Goal: Task Accomplishment & Management: Manage account settings

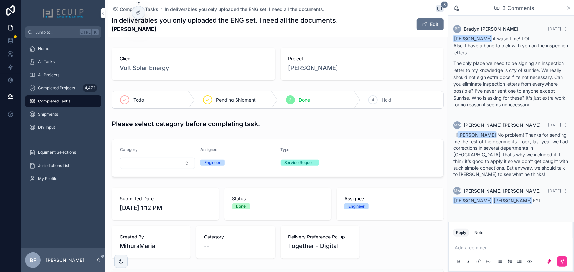
click at [492, 250] on p "scrollable content" at bounding box center [512, 248] width 115 height 7
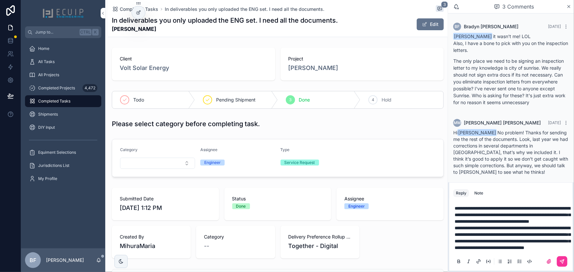
click at [560, 260] on button "scrollable content" at bounding box center [562, 262] width 11 height 11
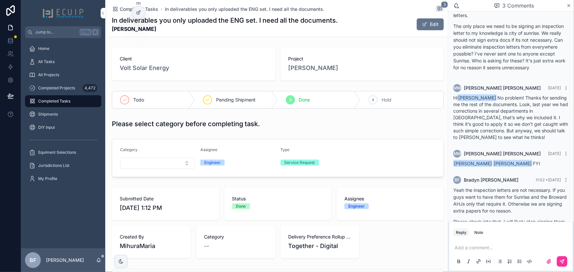
scroll to position [83, 0]
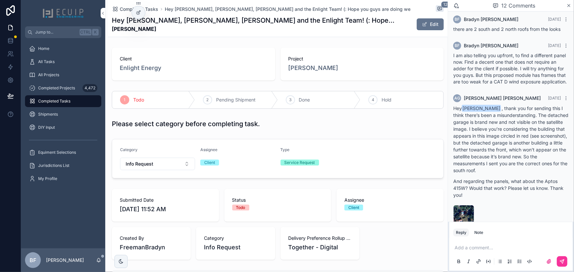
scroll to position [586, 0]
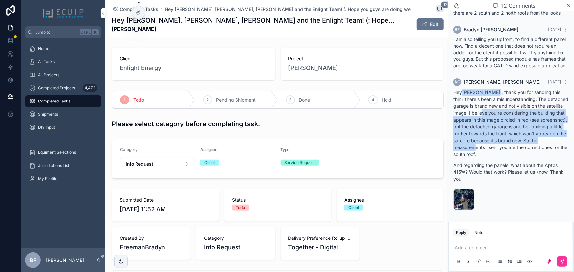
drag, startPoint x: 508, startPoint y: 115, endPoint x: 516, endPoint y: 146, distance: 32.5
click at [516, 146] on p "Hey Bradyn Freeman , thank you for sending this I think there’s been a misunder…" at bounding box center [510, 123] width 115 height 69
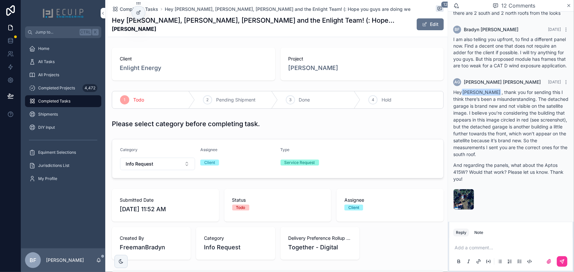
click at [536, 151] on p "Hey Bradyn Freeman , thank you for sending this I think there’s been a misunder…" at bounding box center [510, 123] width 115 height 69
drag, startPoint x: 534, startPoint y: 152, endPoint x: 478, endPoint y: 146, distance: 55.7
click at [478, 146] on p "Hey Bradyn Freeman , thank you for sending this I think there’s been a misunder…" at bounding box center [510, 123] width 115 height 69
click at [0, 0] on span "image-(39)" at bounding box center [0, 0] width 0 height 0
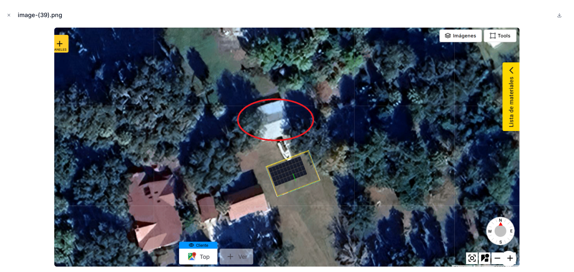
click at [10, 15] on icon "Close modal" at bounding box center [9, 15] width 5 height 5
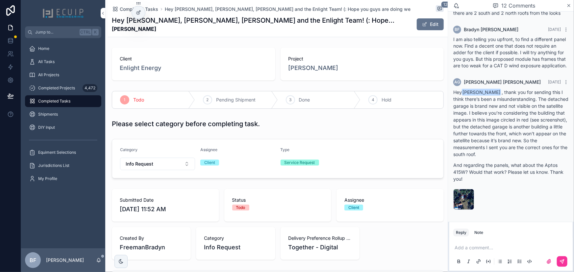
click at [479, 249] on p "scrollable content" at bounding box center [512, 248] width 115 height 7
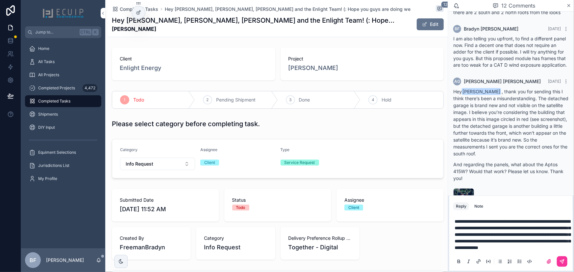
click at [561, 263] on icon "scrollable content" at bounding box center [562, 261] width 5 height 5
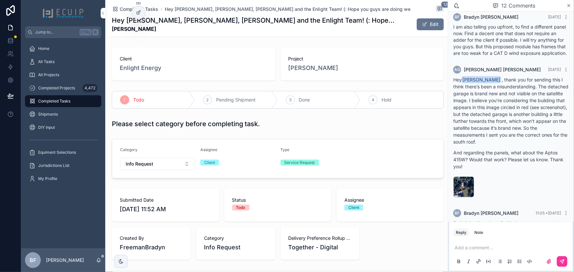
scroll to position [652, 0]
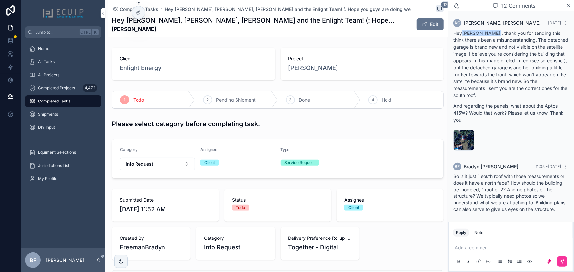
drag, startPoint x: 68, startPoint y: 75, endPoint x: 77, endPoint y: 81, distance: 10.7
click at [68, 75] on div "All Projects" at bounding box center [63, 75] width 68 height 11
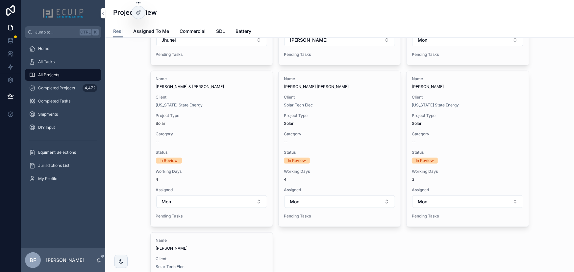
scroll to position [299, 0]
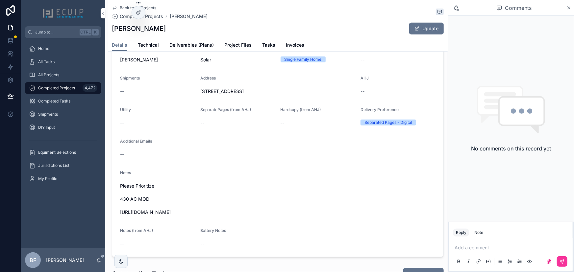
scroll to position [149, 0]
drag, startPoint x: 239, startPoint y: 219, endPoint x: 119, endPoint y: 218, distance: 120.1
click at [119, 218] on form "Name [PERSON_NAME] Project Type Solar Structure Single Family Home Category -- …" at bounding box center [277, 145] width 331 height 221
copy span "[URL][DOMAIN_NAME]"
drag, startPoint x: 163, startPoint y: 32, endPoint x: 109, endPoint y: 30, distance: 53.7
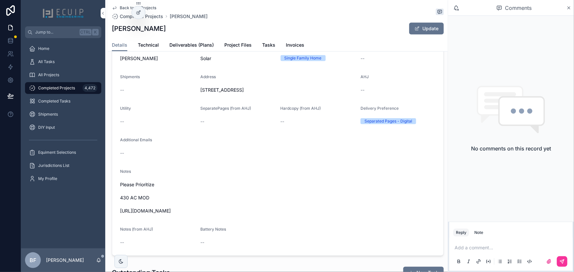
click at [109, 30] on div "Back to All Projects Completed Projects Alfonso Rivera Alfonso Rivera Update De…" at bounding box center [278, 26] width 340 height 52
copy h1 "Alfonso Rivera"
copy h1 "[PERSON_NAME]"
click at [201, 46] on span "Deliverables (Plans)" at bounding box center [191, 45] width 44 height 7
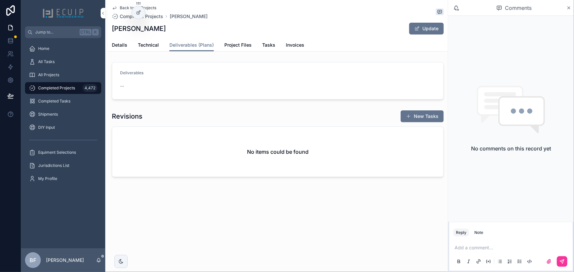
click at [116, 45] on span "Details" at bounding box center [119, 45] width 15 height 7
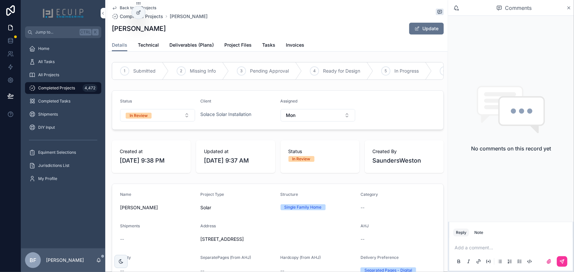
drag, startPoint x: 158, startPoint y: 30, endPoint x: 108, endPoint y: 30, distance: 50.0
click at [108, 30] on div "Back to All Projects Completed Projects Alfonso Rivera Alfonso Rivera Update De…" at bounding box center [278, 26] width 340 height 52
copy h1 "Alfonso Rivera"
click at [164, 115] on button "In Review" at bounding box center [157, 115] width 75 height 13
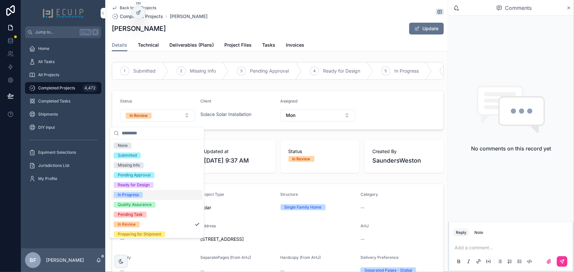
click at [138, 195] on div "In Progress" at bounding box center [128, 195] width 21 height 6
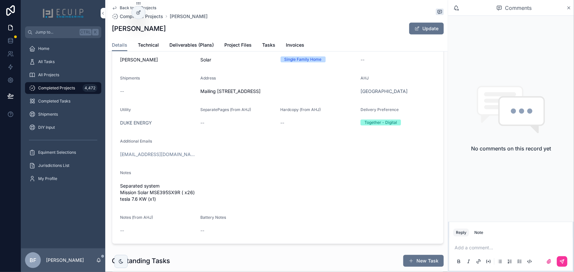
scroll to position [149, 0]
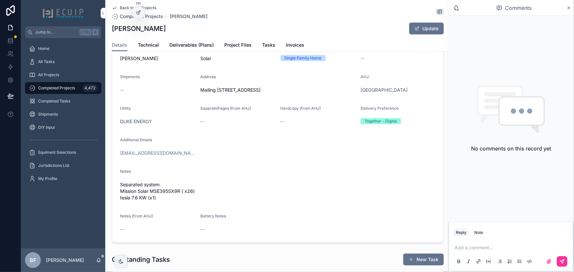
click at [236, 45] on span "Project Files" at bounding box center [237, 45] width 27 height 7
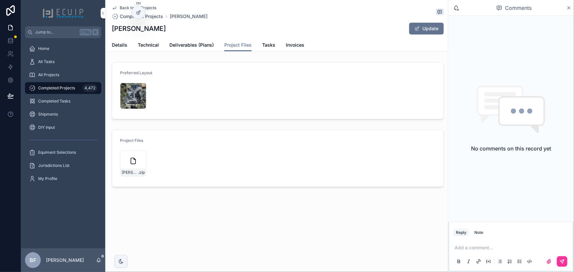
click at [0, 0] on icon "scrollable content" at bounding box center [0, 0] width 0 height 0
click at [117, 46] on span "Details" at bounding box center [119, 45] width 15 height 7
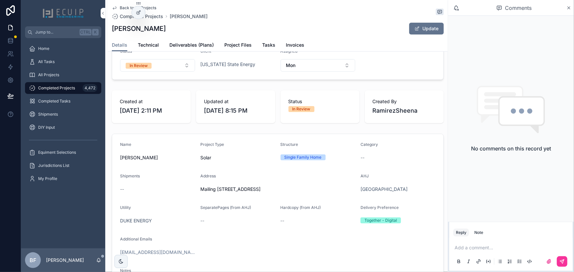
scroll to position [60, 0]
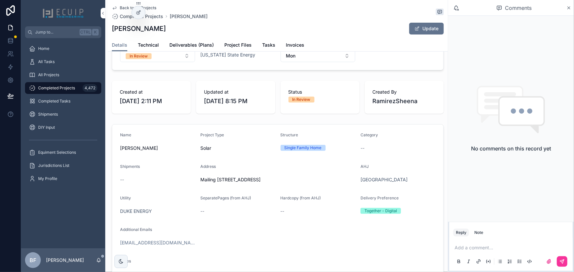
click at [422, 33] on button "Update" at bounding box center [426, 29] width 35 height 12
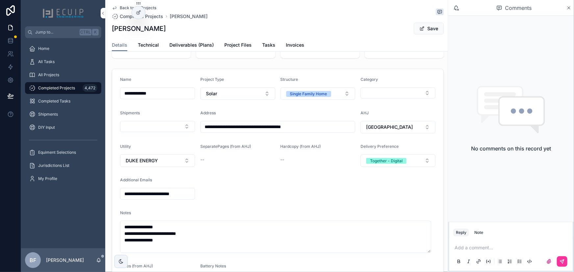
scroll to position [119, 0]
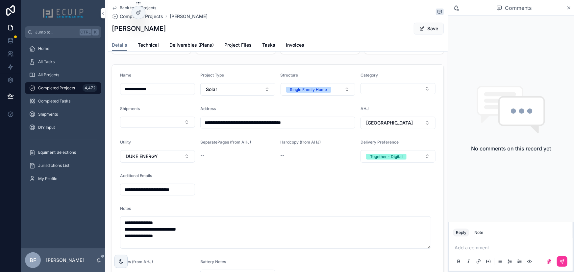
click at [400, 128] on button "Winter Springs" at bounding box center [398, 123] width 75 height 13
type input "*"
type input "***"
click at [386, 153] on span "Un-incorporated St. Johns" at bounding box center [390, 160] width 78 height 20
click at [401, 126] on span "Un-incorporated St. Johns" at bounding box center [394, 123] width 56 height 7
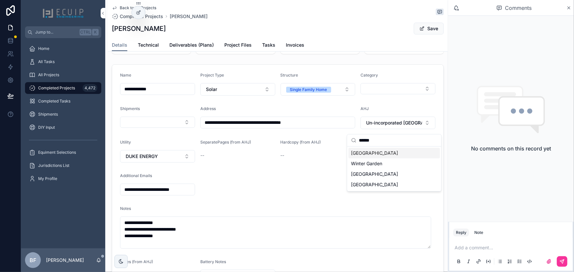
type input "******"
click at [387, 154] on div "Winter Springs" at bounding box center [394, 153] width 91 height 11
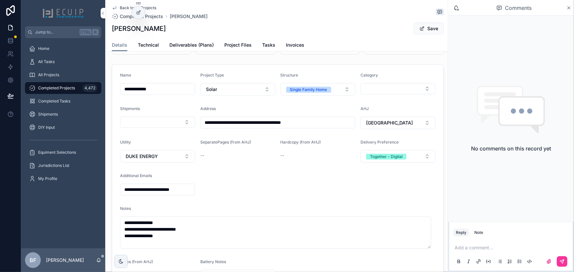
click at [428, 30] on button "Save" at bounding box center [429, 29] width 30 height 12
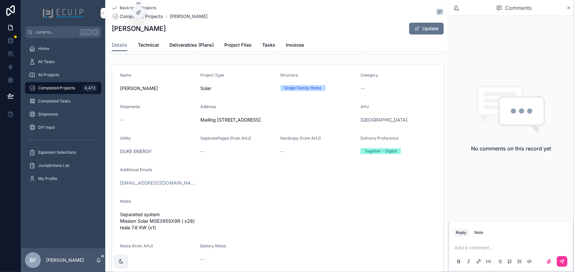
click at [235, 42] on span "Project Files" at bounding box center [237, 45] width 27 height 7
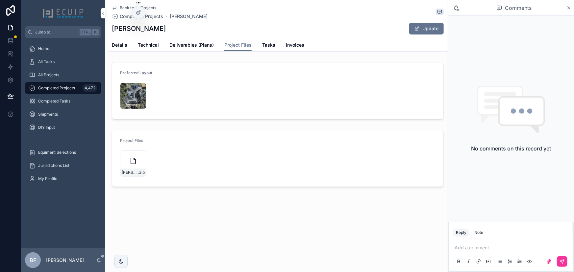
click at [125, 98] on div "Screenshot-2025-09-30-at-12.08.08-PM .png" at bounding box center [133, 96] width 26 height 26
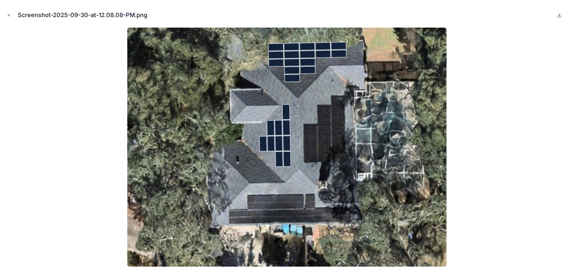
click at [12, 15] on button "Close modal" at bounding box center [8, 15] width 7 height 7
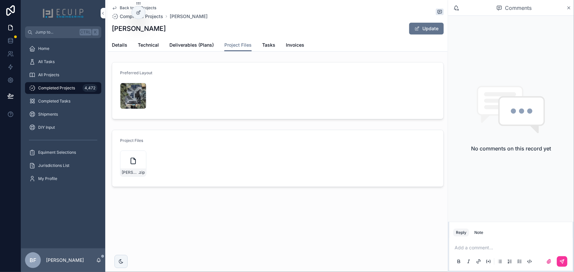
click at [123, 42] on span "Details" at bounding box center [119, 45] width 15 height 7
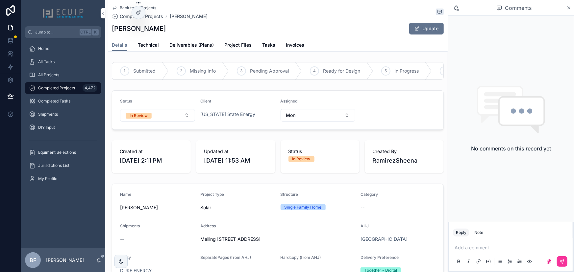
click at [163, 116] on button "In Review" at bounding box center [157, 115] width 75 height 13
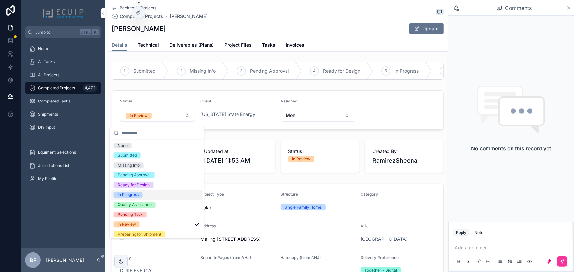
click at [137, 193] on div "In Progress" at bounding box center [128, 195] width 21 height 6
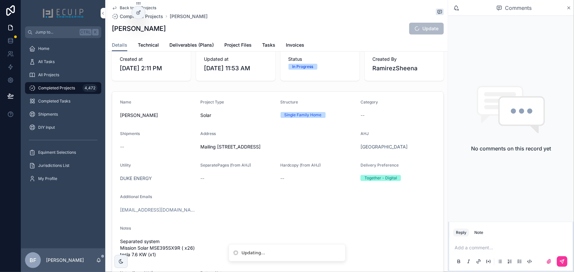
scroll to position [179, 0]
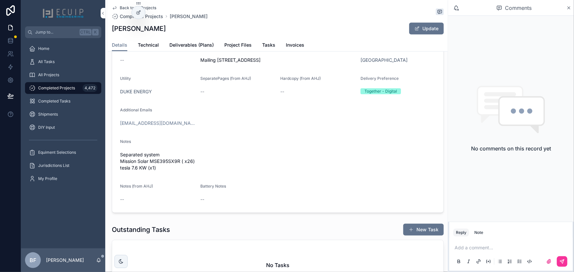
click at [236, 43] on span "Project Files" at bounding box center [237, 45] width 27 height 7
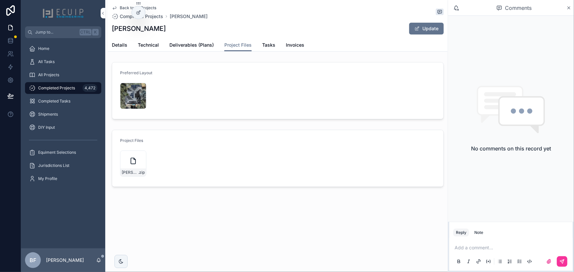
click at [113, 49] on link "Details" at bounding box center [119, 45] width 15 height 13
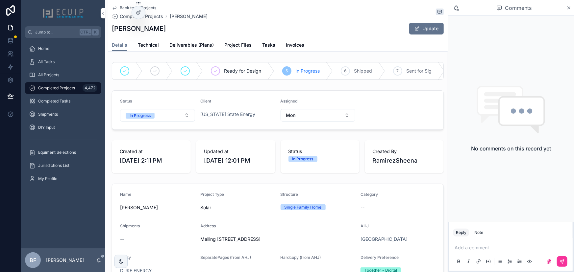
click at [69, 91] on div "Completed Projects 4,472" at bounding box center [63, 88] width 68 height 11
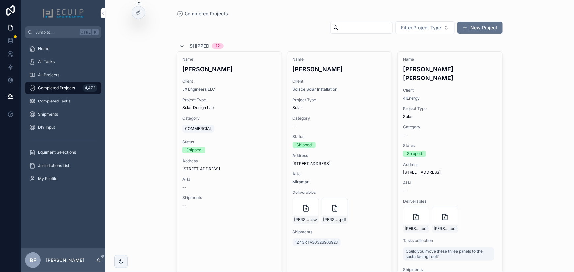
click at [365, 24] on input "scrollable content" at bounding box center [366, 27] width 54 height 9
type input "******"
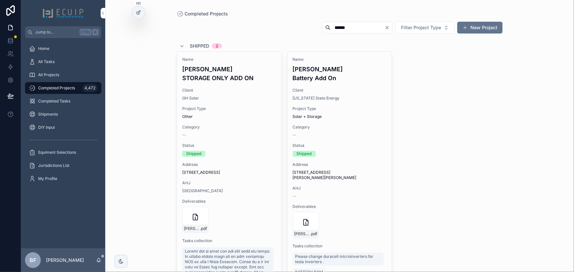
click at [352, 114] on div "Name Richard Pickett Battery Add On Client Florida State Energy Project Type So…" at bounding box center [340, 177] width 105 height 250
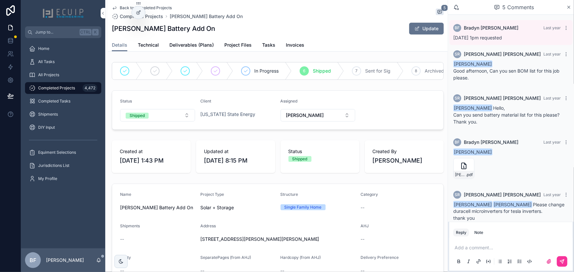
scroll to position [13, 0]
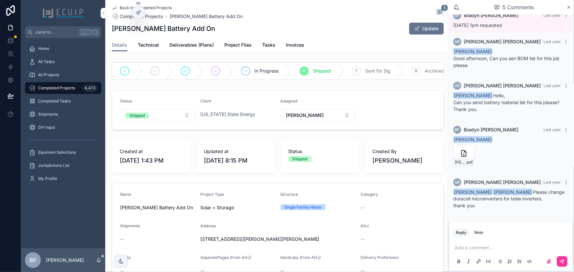
click at [198, 48] on span "Deliverables (Plans)" at bounding box center [191, 45] width 44 height 7
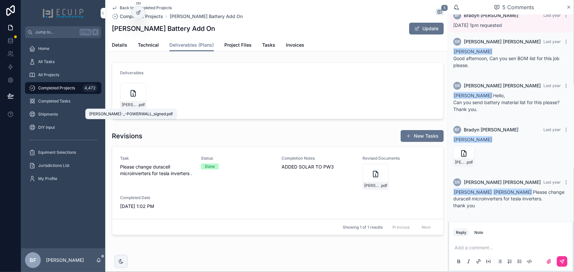
click at [129, 103] on span "RICHARD-PICKETT-_-POWERWALL_signed" at bounding box center [130, 104] width 16 height 5
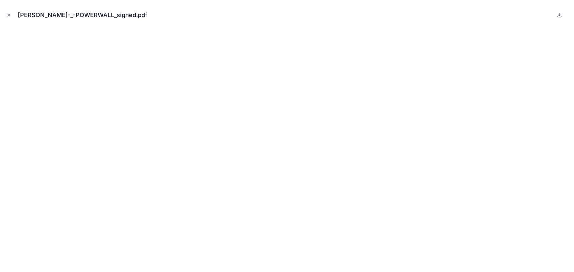
click at [8, 18] on button "Close modal" at bounding box center [8, 15] width 7 height 7
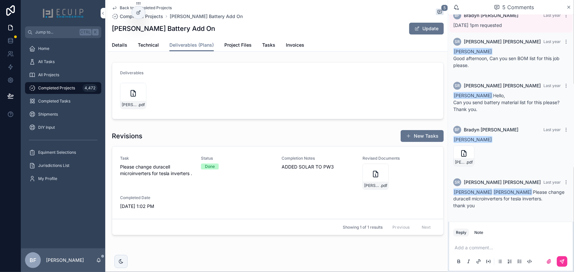
click at [57, 87] on span "Completed Projects" at bounding box center [56, 88] width 37 height 5
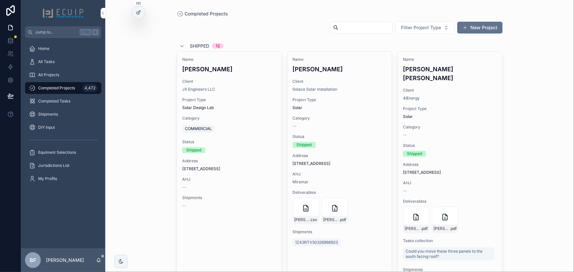
click at [70, 89] on span "Completed Projects" at bounding box center [56, 88] width 37 height 5
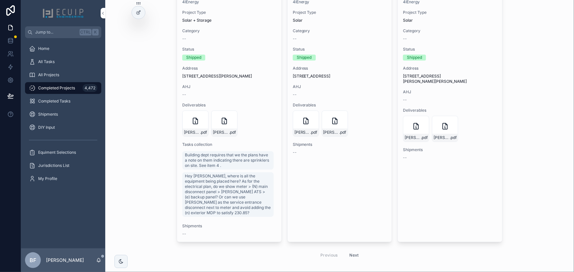
scroll to position [811, 0]
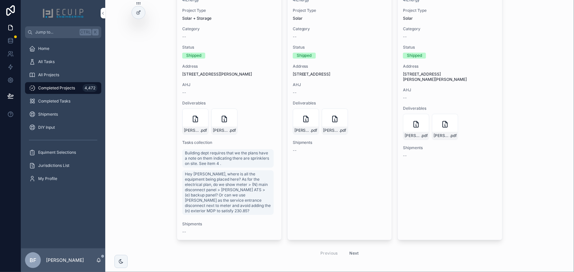
drag, startPoint x: 347, startPoint y: 242, endPoint x: 351, endPoint y: 242, distance: 3.9
click at [349, 248] on button "Next" at bounding box center [354, 253] width 18 height 10
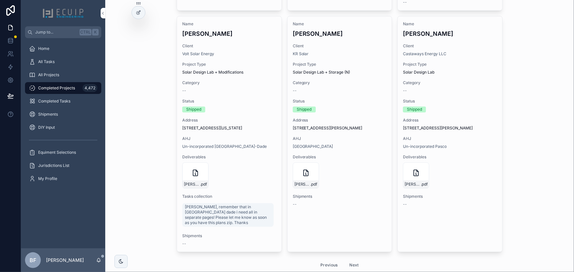
scroll to position [737, 0]
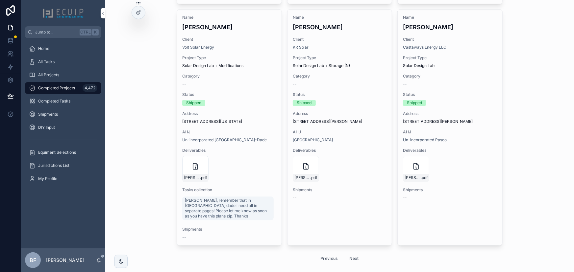
click at [351, 254] on button "Next" at bounding box center [354, 259] width 18 height 10
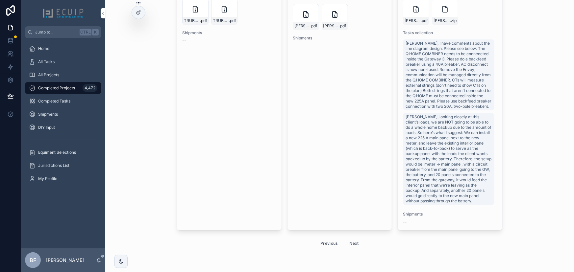
scroll to position [1276, 0]
click at [342, 241] on div "Previous Next" at bounding box center [340, 244] width 48 height 10
click at [348, 241] on button "Next" at bounding box center [354, 244] width 18 height 10
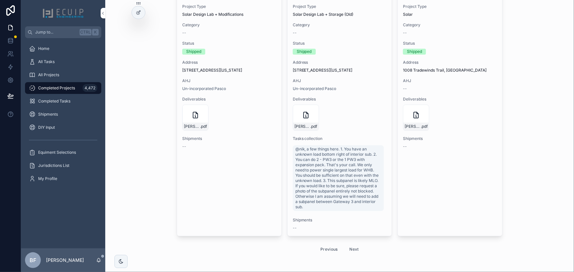
scroll to position [811, 0]
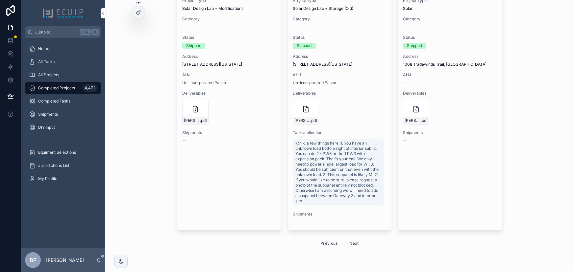
click at [350, 244] on button "Next" at bounding box center [354, 244] width 18 height 10
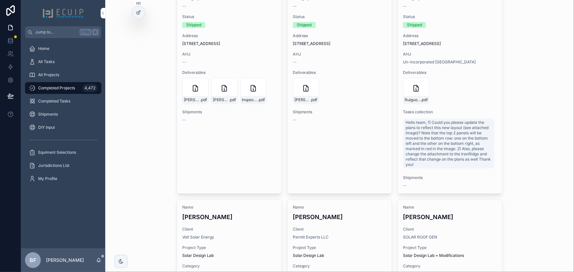
scroll to position [209, 0]
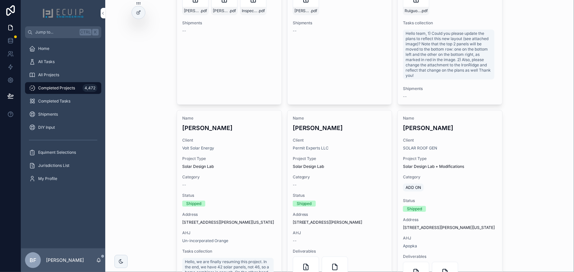
click at [491, 133] on div "Name Lisa Smith Client SOLAR ROOF GEN Project Type Solar Design Lab + Modificat…" at bounding box center [450, 226] width 105 height 231
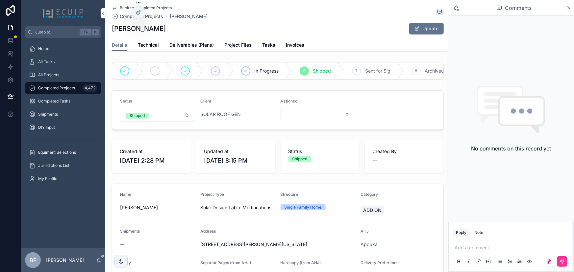
click at [203, 44] on span "Deliverables (Plans)" at bounding box center [191, 45] width 44 height 7
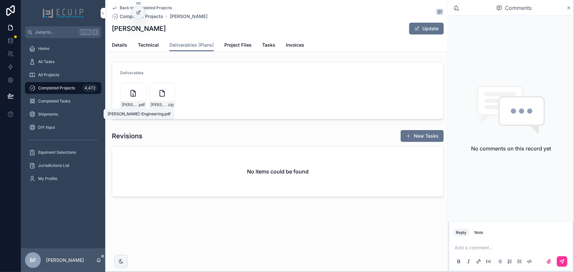
click at [126, 103] on span "Lisa-Smith-Engineering" at bounding box center [130, 104] width 16 height 5
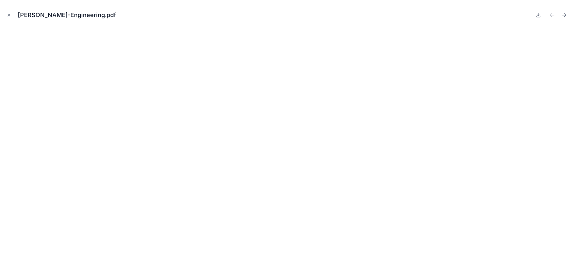
click at [7, 14] on icon "Close modal" at bounding box center [9, 15] width 5 height 5
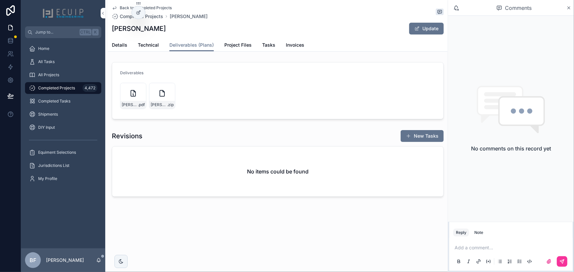
click at [75, 76] on div "All Projects" at bounding box center [63, 75] width 68 height 11
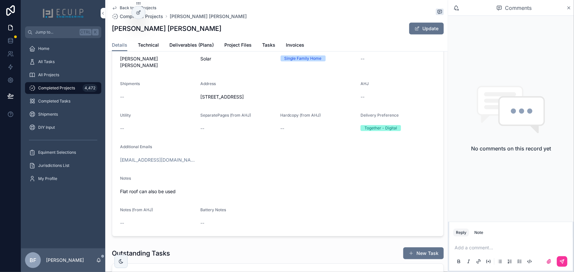
scroll to position [149, 0]
click at [231, 40] on link "Project Files" at bounding box center [237, 45] width 27 height 13
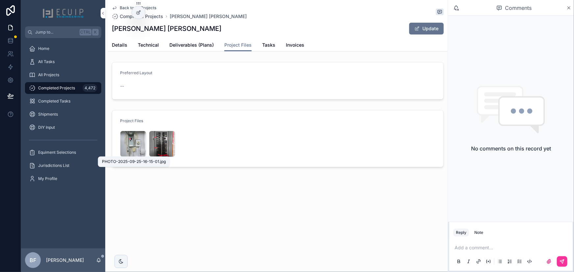
click at [0, 0] on span "PHOTO-2025-09-25-16-15-01" at bounding box center [0, 0] width 0 height 0
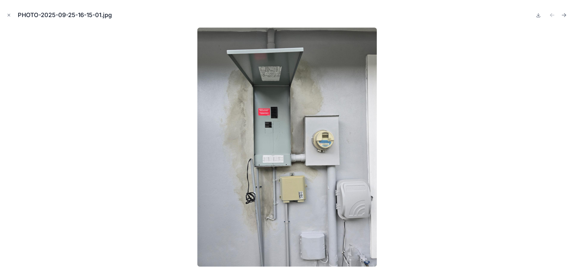
click at [565, 16] on icon "Next file" at bounding box center [566, 16] width 2 height 2
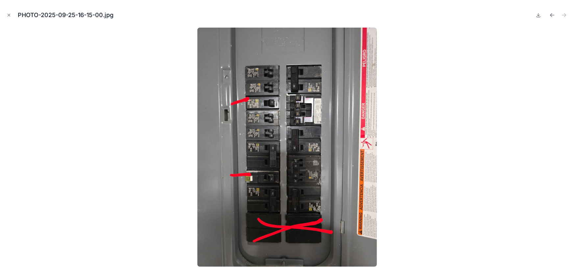
click at [549, 15] on icon "Previous file" at bounding box center [552, 15] width 7 height 7
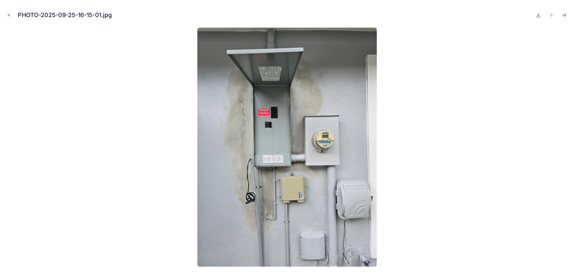
click at [11, 14] on icon "Close modal" at bounding box center [9, 15] width 5 height 5
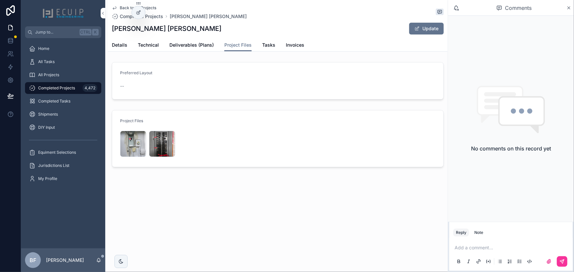
click at [146, 39] on link "Technical" at bounding box center [148, 45] width 21 height 13
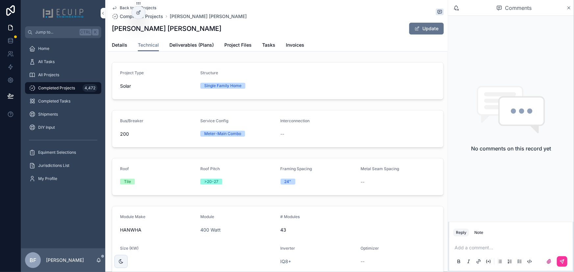
click at [130, 49] on div "Details Technical Deliverables (Plans) Project Files Tasks Invoices" at bounding box center [278, 45] width 332 height 13
click at [121, 45] on span "Details" at bounding box center [119, 45] width 15 height 7
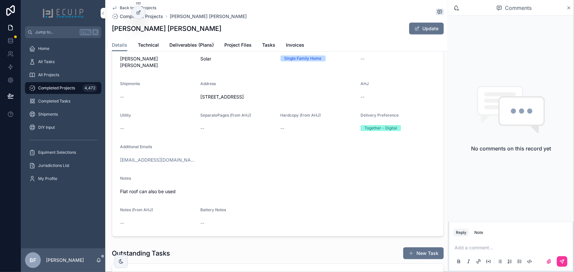
scroll to position [149, 0]
click at [150, 42] on span "Technical" at bounding box center [148, 45] width 21 height 7
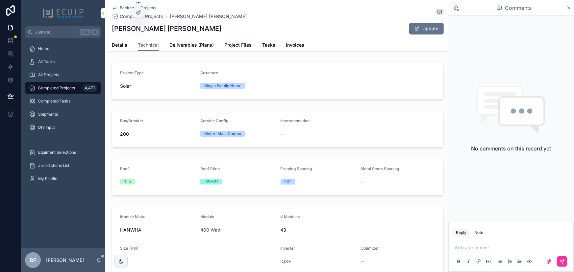
click at [118, 43] on span "Details" at bounding box center [119, 45] width 15 height 7
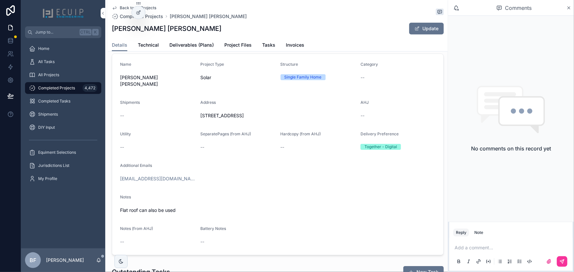
scroll to position [179, 0]
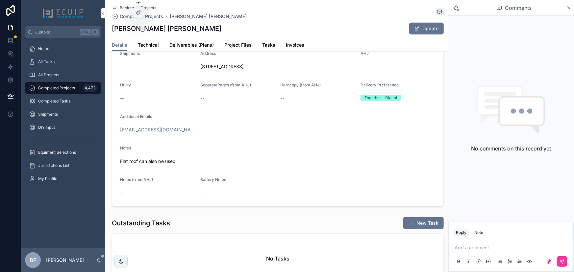
click at [257, 124] on form "Name David Kuo Ching Chen Project Type Solar Structure Single Family Home Categ…" at bounding box center [277, 105] width 331 height 201
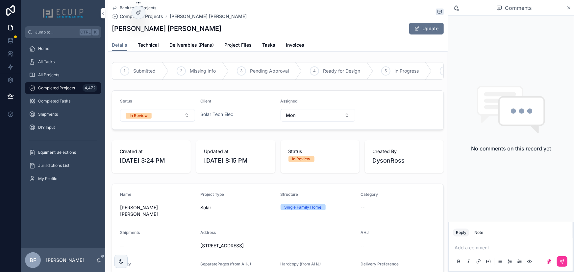
click at [158, 122] on button "In Review" at bounding box center [157, 115] width 75 height 13
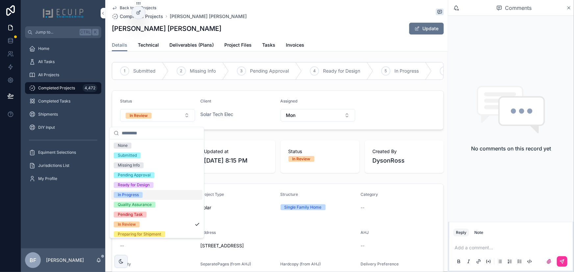
click at [132, 194] on div "In Progress" at bounding box center [128, 195] width 21 height 6
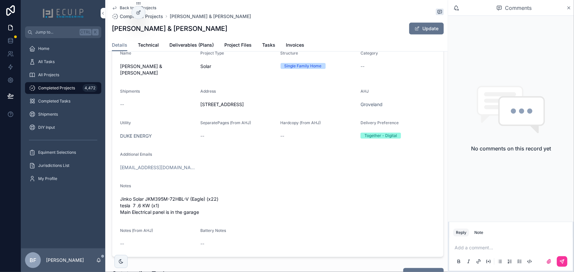
scroll to position [149, 0]
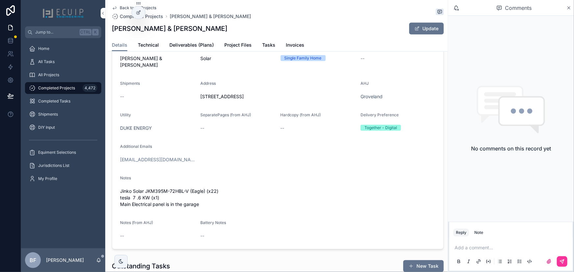
click at [231, 39] on link "Project Files" at bounding box center [237, 45] width 27 height 13
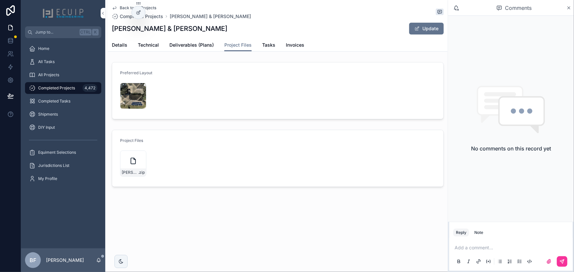
click at [0, 0] on icon "scrollable content" at bounding box center [0, 0] width 0 height 0
click at [120, 42] on span "Details" at bounding box center [119, 45] width 15 height 7
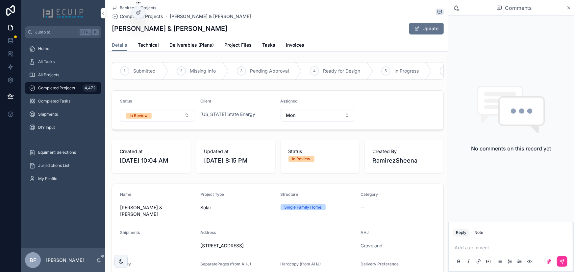
click at [161, 122] on button "In Review" at bounding box center [157, 115] width 75 height 13
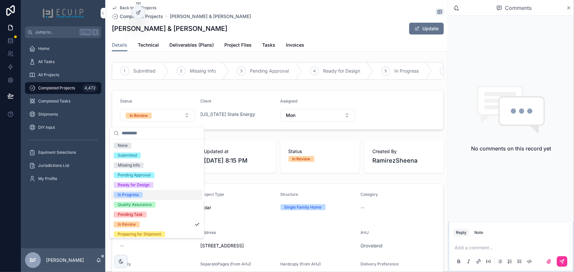
click at [131, 195] on div "In Progress" at bounding box center [128, 195] width 21 height 6
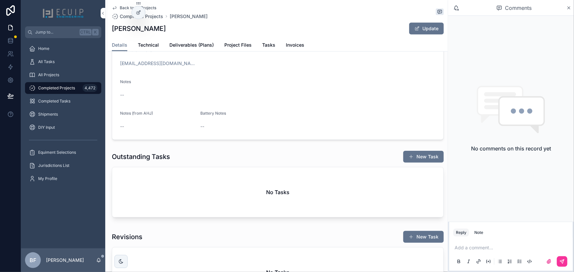
scroll to position [60, 0]
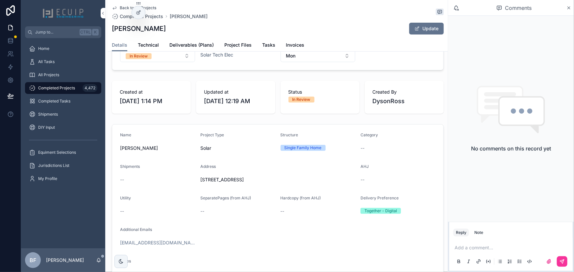
click at [236, 44] on span "Project Files" at bounding box center [237, 45] width 27 height 7
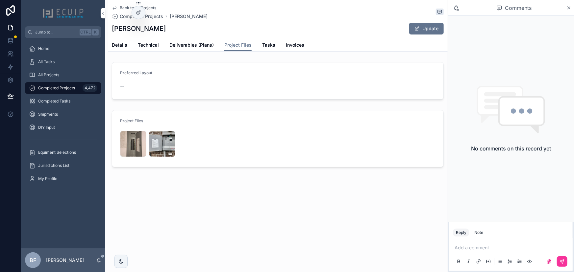
click at [126, 146] on div "PHOTO-2025-09-26-17-55-47 .jpg" at bounding box center [133, 144] width 26 height 26
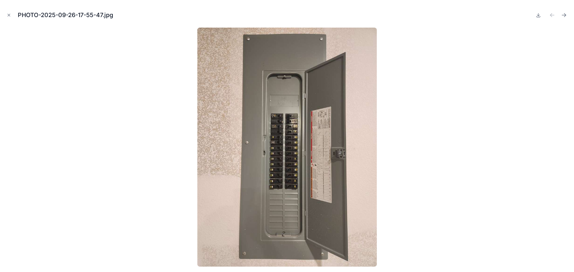
click at [563, 15] on icon "Next file" at bounding box center [564, 15] width 4 height 0
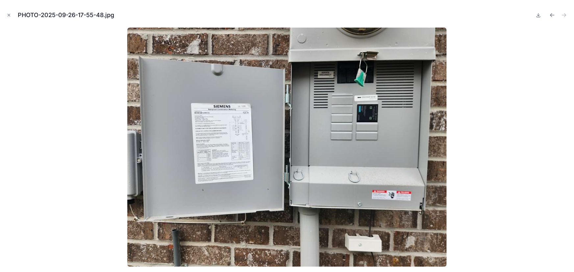
click at [10, 15] on icon "Close modal" at bounding box center [9, 15] width 5 height 5
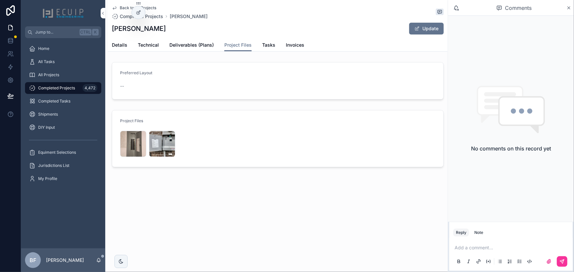
click at [119, 44] on span "Details" at bounding box center [119, 45] width 15 height 7
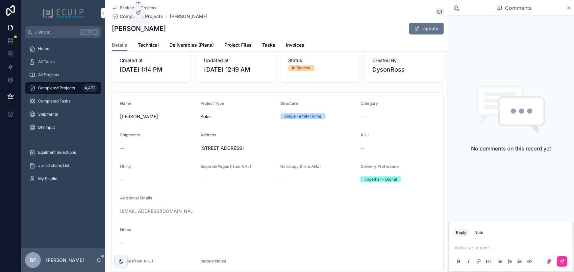
scroll to position [89, 0]
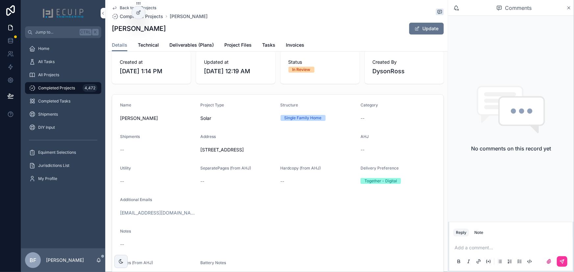
click at [150, 45] on span "Technical" at bounding box center [148, 45] width 21 height 7
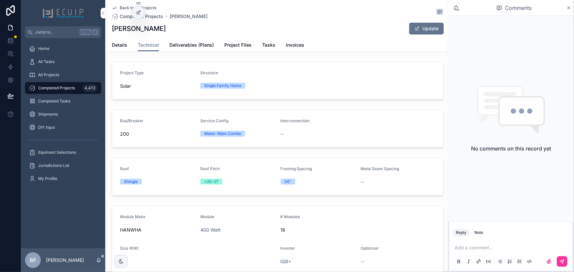
click at [113, 42] on span "Details" at bounding box center [119, 45] width 15 height 7
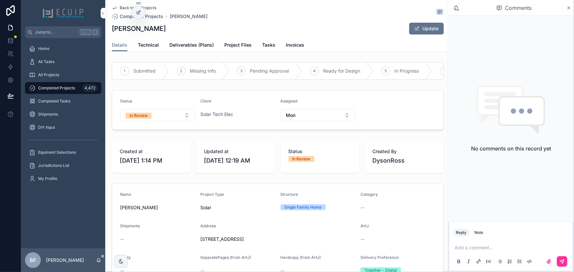
click at [161, 120] on button "In Review" at bounding box center [157, 115] width 75 height 13
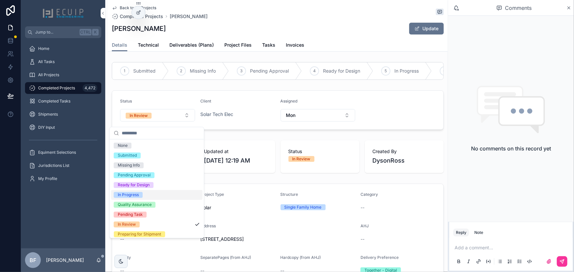
click at [137, 194] on div "In Progress" at bounding box center [128, 195] width 21 height 6
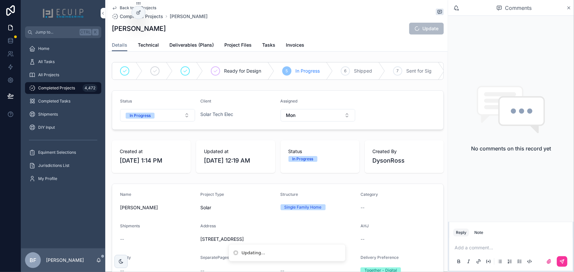
click at [58, 74] on span "All Projects" at bounding box center [48, 74] width 21 height 5
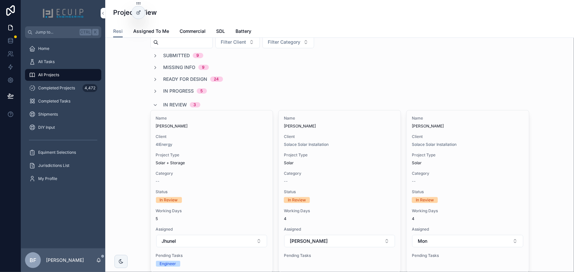
scroll to position [30, 0]
click at [239, 124] on span "[PERSON_NAME]" at bounding box center [212, 125] width 112 height 5
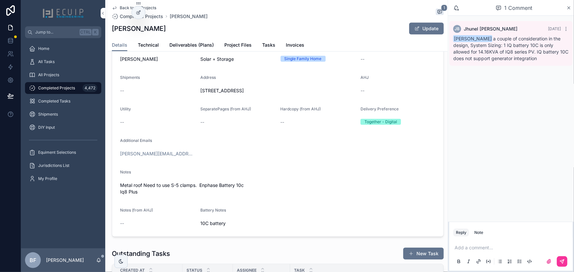
scroll to position [149, 0]
click at [245, 48] on span "Project Files" at bounding box center [237, 45] width 27 height 7
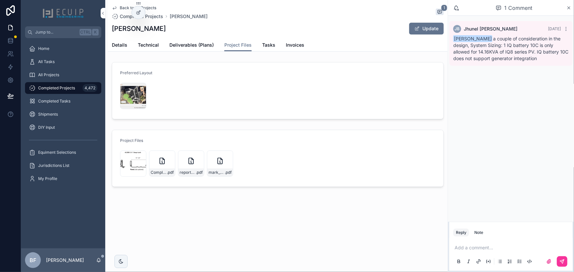
click at [124, 165] on div "a1500-wiredrawing-new .jpg" at bounding box center [133, 164] width 26 height 26
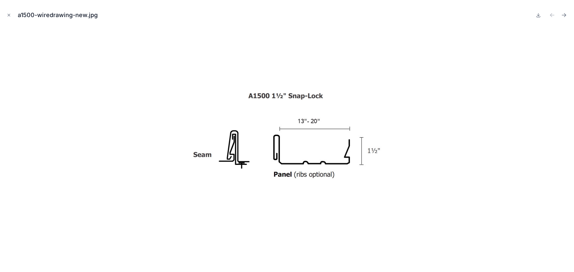
click at [562, 15] on icon "Next file" at bounding box center [564, 15] width 4 height 0
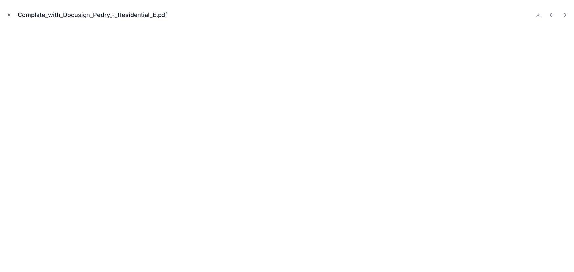
click at [565, 18] on icon "Next file" at bounding box center [564, 15] width 7 height 7
click at [539, 18] on button at bounding box center [539, 15] width 8 height 9
click at [8, 17] on icon "Close modal" at bounding box center [9, 15] width 5 height 5
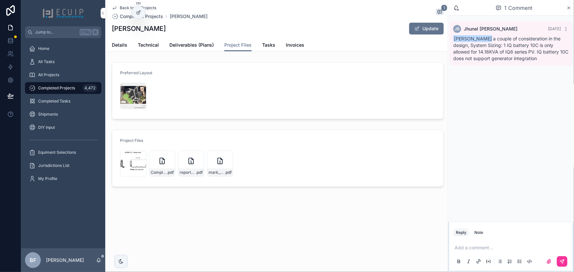
click at [66, 79] on div "All Projects" at bounding box center [63, 75] width 68 height 11
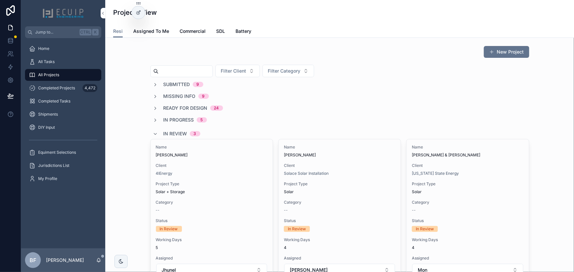
click at [359, 162] on div "Name [PERSON_NAME] Client Solace Solar Installation Project Type Solar Category…" at bounding box center [340, 217] width 122 height 156
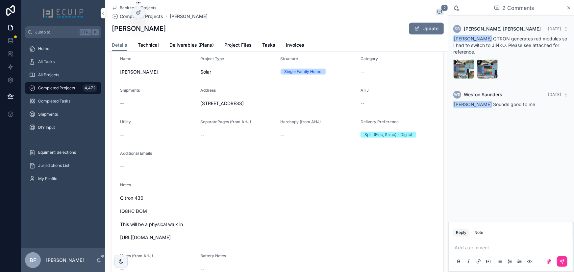
scroll to position [179, 0]
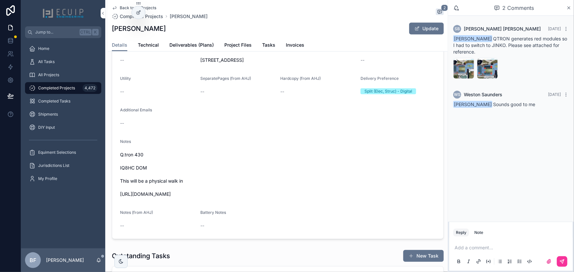
drag, startPoint x: 240, startPoint y: 197, endPoint x: 122, endPoint y: 203, distance: 118.2
click at [122, 200] on div "Q.tron 430 IQ8HC DOM This will be a physical walk in [URL][DOMAIN_NAME]" at bounding box center [277, 175] width 315 height 50
click at [120, 198] on span "Q.tron 430 IQ8HC DOM This will be a physical walk in [URL][DOMAIN_NAME]" at bounding box center [277, 175] width 315 height 46
drag, startPoint x: 120, startPoint y: 197, endPoint x: 232, endPoint y: 200, distance: 111.9
click at [232, 198] on span "Q.tron 430 IQ8HC DOM This will be a physical walk in [URL][DOMAIN_NAME]" at bounding box center [277, 175] width 315 height 46
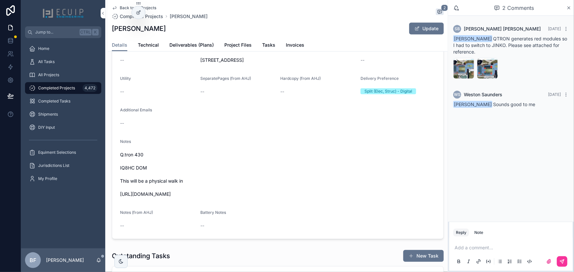
copy span "[URL][DOMAIN_NAME]"
click at [0, 0] on span "[PERSON_NAME]---QTRON" at bounding box center [0, 0] width 0 height 0
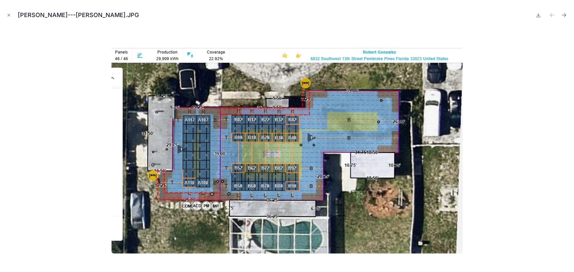
click at [7, 16] on icon "Close modal" at bounding box center [9, 15] width 5 height 5
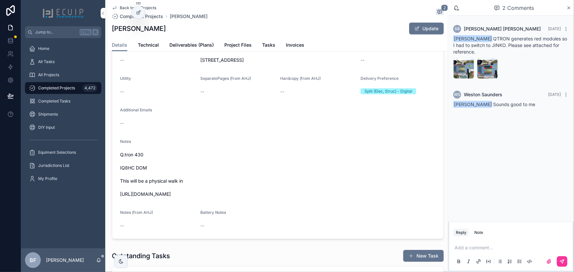
click at [228, 40] on link "Project Files" at bounding box center [237, 45] width 27 height 13
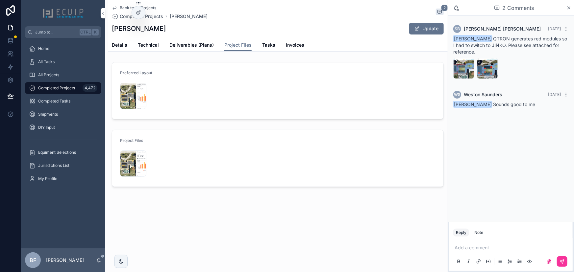
click at [128, 99] on div "Screenshot-2025-09-28-at-9.17.40-PM .png" at bounding box center [133, 96] width 26 height 26
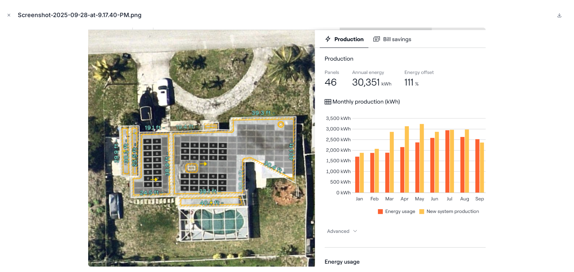
click at [9, 15] on icon "Close modal" at bounding box center [9, 15] width 2 height 2
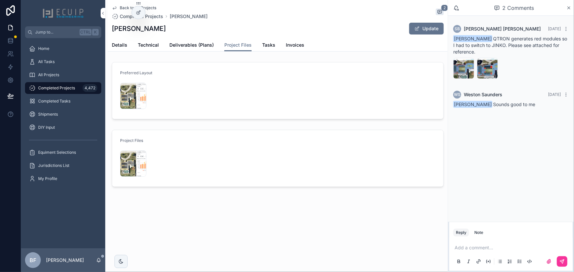
drag, startPoint x: 165, startPoint y: 28, endPoint x: 107, endPoint y: 27, distance: 57.9
click at [107, 27] on div "Back to All Projects Completed Projects Robert Gonzalez 2 Robert Gonzalez Updat…" at bounding box center [276, 116] width 342 height 232
copy h1 "[PERSON_NAME]"
click at [323, 191] on div "Back to All Projects Completed Projects Robert Gonzalez 2 Robert Gonzalez Updat…" at bounding box center [278, 116] width 340 height 232
click at [125, 47] on span "Details" at bounding box center [119, 45] width 15 height 7
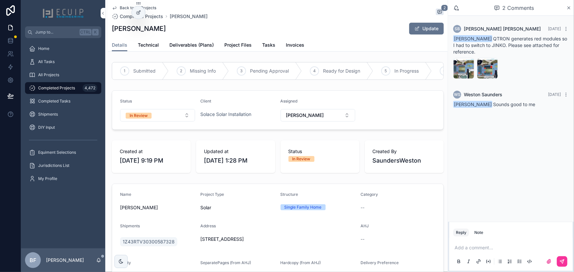
drag, startPoint x: 173, startPoint y: 33, endPoint x: 112, endPoint y: 30, distance: 61.3
click at [112, 30] on div "Robert Gonzalez Update" at bounding box center [278, 28] width 332 height 13
copy h1 "[PERSON_NAME]"
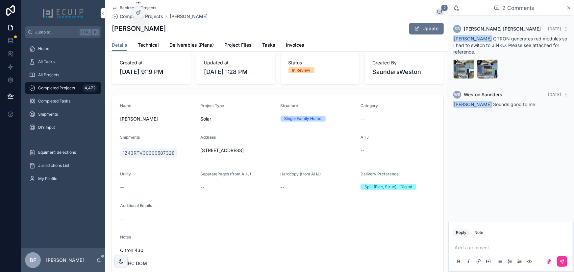
scroll to position [89, 0]
click at [192, 48] on span "Deliverables (Plans)" at bounding box center [191, 45] width 44 height 7
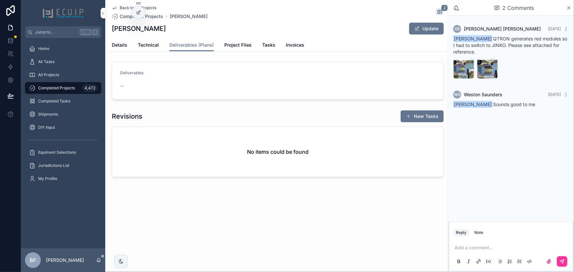
click at [421, 27] on button "Update" at bounding box center [426, 29] width 35 height 12
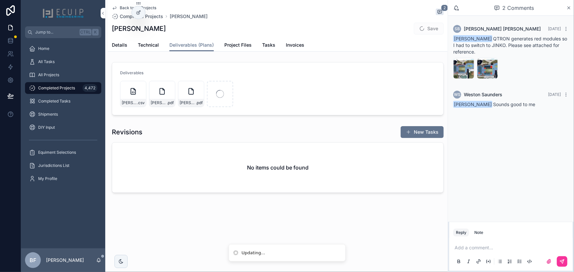
click at [122, 45] on span "Details" at bounding box center [119, 45] width 15 height 7
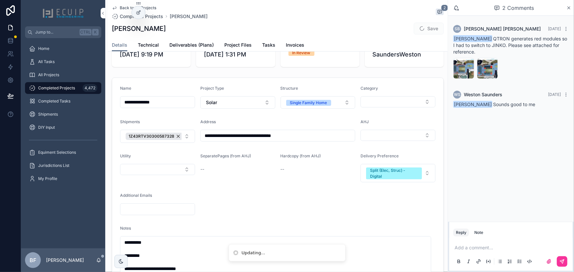
scroll to position [89, 0]
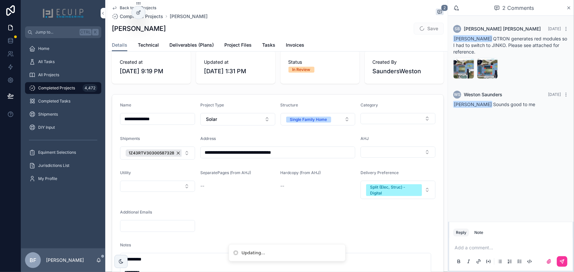
click at [385, 154] on button "Select Button" at bounding box center [398, 152] width 75 height 11
type input "****"
click at [386, 182] on div "Pembroke Pines" at bounding box center [394, 182] width 91 height 11
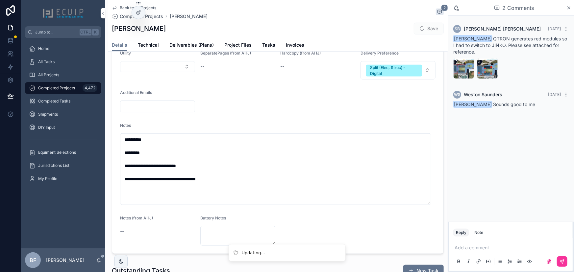
scroll to position [329, 0]
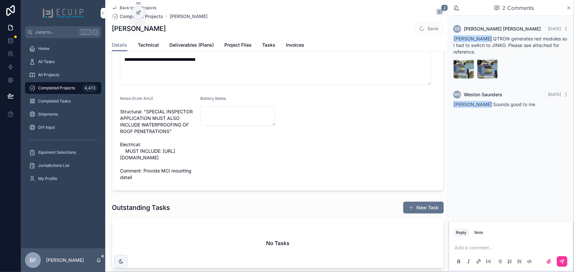
drag, startPoint x: 189, startPoint y: 186, endPoint x: 175, endPoint y: 186, distance: 13.8
click at [175, 181] on span "Structural: "SPECIAL INSPECTOR APPLICATION MUST ALSO INCLUDE WATERPROOFING OF R…" at bounding box center [157, 145] width 75 height 72
click at [317, 150] on form "**********" at bounding box center [277, 23] width 331 height 336
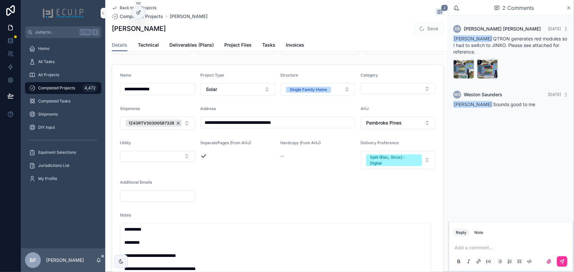
scroll to position [0, 0]
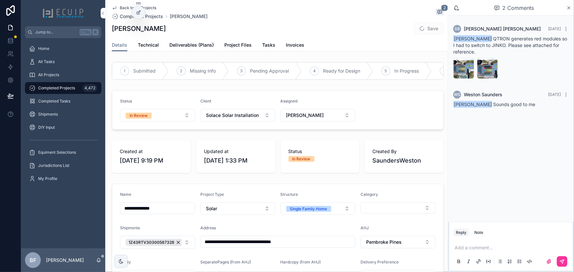
drag, startPoint x: 197, startPoint y: 45, endPoint x: 202, endPoint y: 45, distance: 4.9
click at [197, 45] on span "Deliverables (Plans)" at bounding box center [191, 45] width 44 height 7
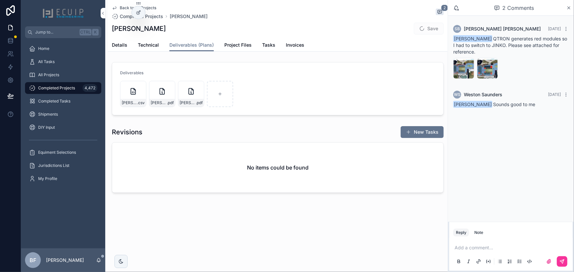
click at [308, 82] on div "Robert-Gonzalez-BOM .csv Robert-Gonzalez-Engineering .pdf Robert-Gonzalez-Engin…" at bounding box center [277, 94] width 315 height 26
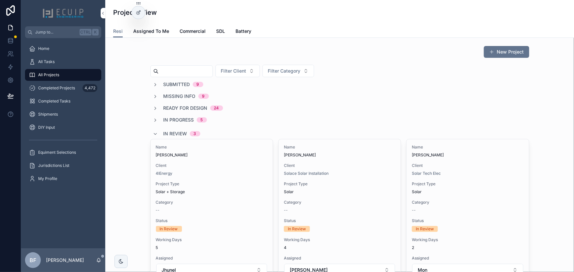
click at [58, 113] on span "Shipments" at bounding box center [48, 114] width 20 height 5
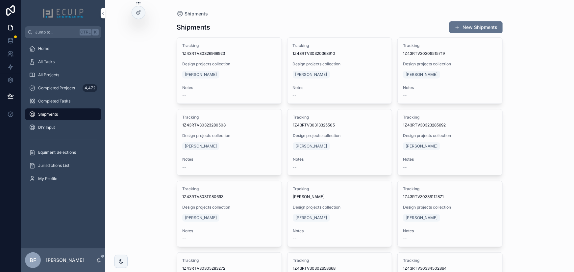
click at [480, 30] on button "New Shipments" at bounding box center [475, 27] width 53 height 12
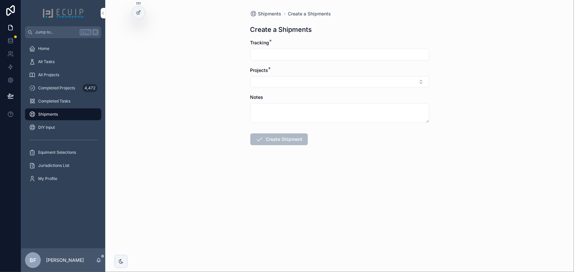
click at [372, 50] on input "scrollable content" at bounding box center [340, 54] width 178 height 9
paste input "**********"
type input "**********"
click at [364, 84] on button "Select Button" at bounding box center [339, 81] width 179 height 11
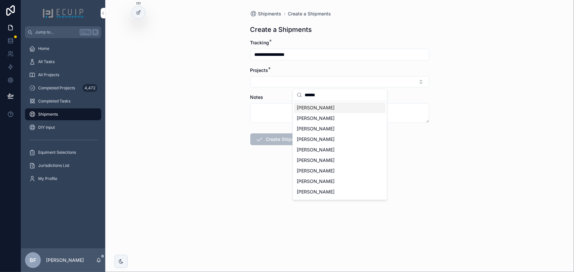
type input "******"
click at [348, 108] on div "[PERSON_NAME]" at bounding box center [339, 108] width 91 height 11
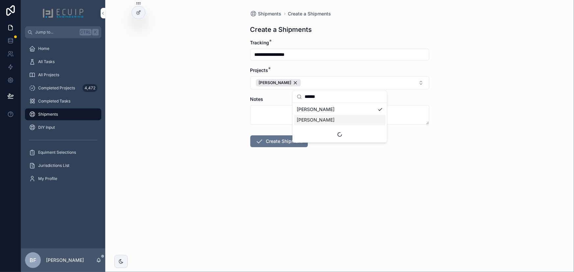
click at [288, 141] on button "Create Shipment" at bounding box center [279, 142] width 58 height 12
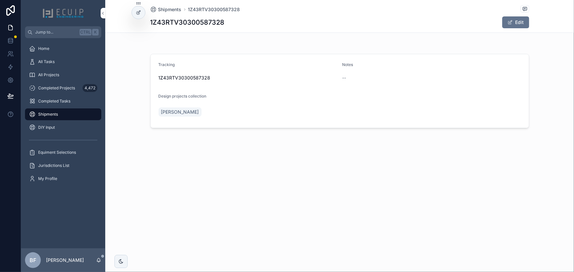
click at [66, 75] on div "All Projects" at bounding box center [63, 75] width 68 height 11
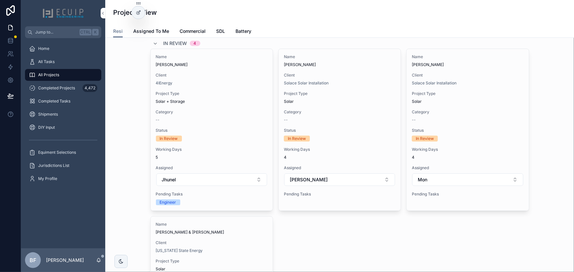
scroll to position [89, 0]
drag, startPoint x: 492, startPoint y: 63, endPoint x: 461, endPoint y: 37, distance: 40.9
click at [492, 63] on span "[PERSON_NAME]" at bounding box center [468, 65] width 112 height 5
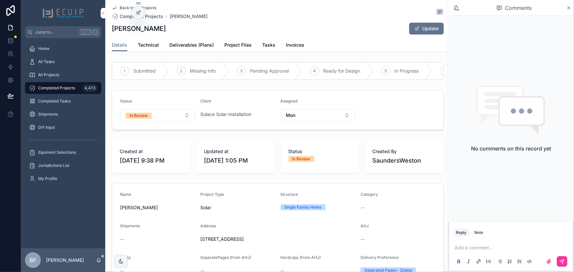
scroll to position [179, 0]
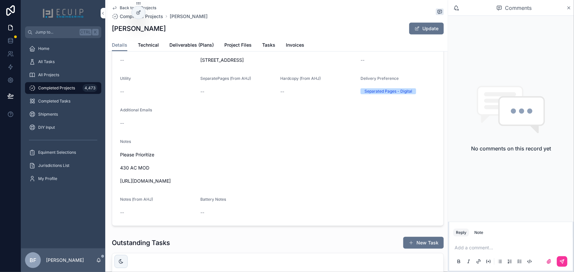
drag, startPoint x: 228, startPoint y: 183, endPoint x: 114, endPoint y: 184, distance: 113.8
click at [114, 184] on form "Name [PERSON_NAME] Project Type Solar Structure Single Family Home Category -- …" at bounding box center [277, 115] width 331 height 221
copy span "[URL][DOMAIN_NAME]"
click at [181, 123] on div "--" at bounding box center [157, 123] width 75 height 11
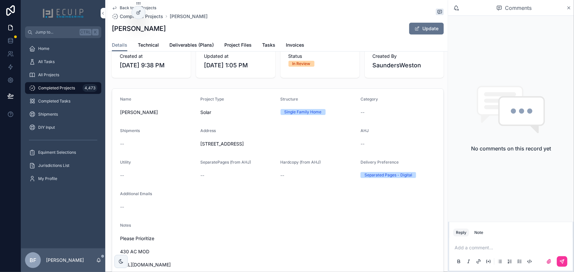
scroll to position [0, 0]
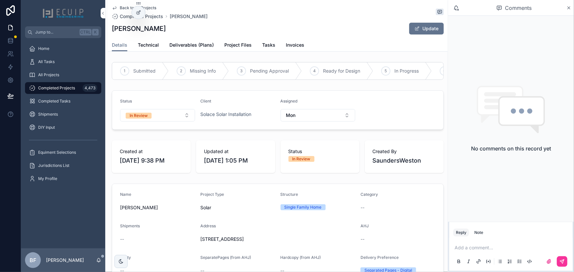
click at [188, 49] on link "Deliverables (Plans)" at bounding box center [191, 45] width 44 height 13
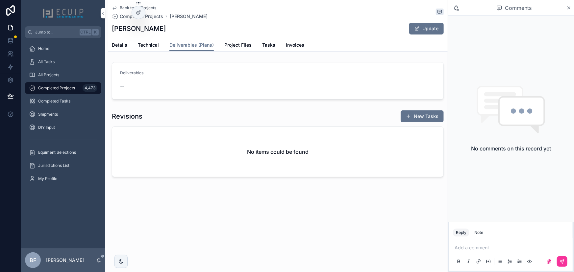
click at [420, 26] on span "scrollable content" at bounding box center [417, 28] width 5 height 5
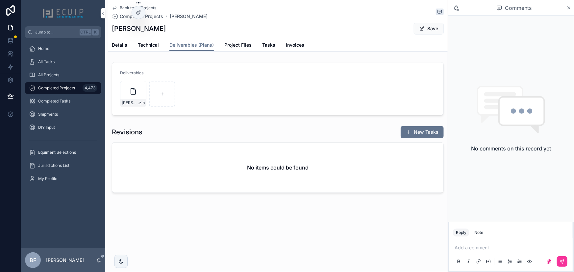
drag, startPoint x: 432, startPoint y: 30, endPoint x: 440, endPoint y: 30, distance: 7.3
click at [432, 30] on button "Save" at bounding box center [429, 29] width 30 height 12
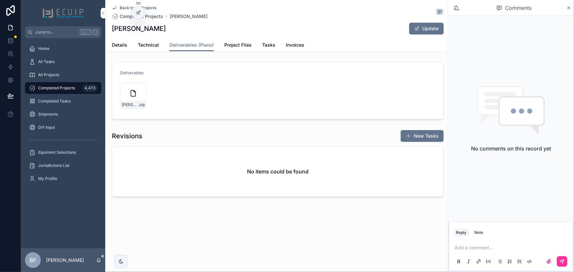
drag, startPoint x: 117, startPoint y: 49, endPoint x: 122, endPoint y: 55, distance: 6.8
click at [117, 49] on link "Details" at bounding box center [119, 45] width 15 height 13
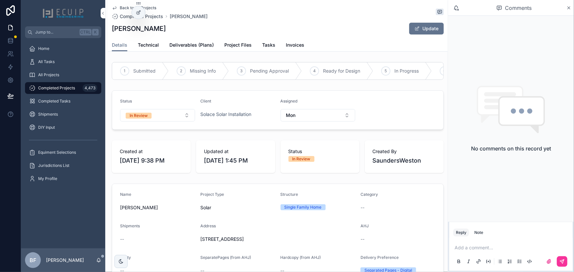
click at [161, 122] on button "In Review" at bounding box center [157, 115] width 75 height 13
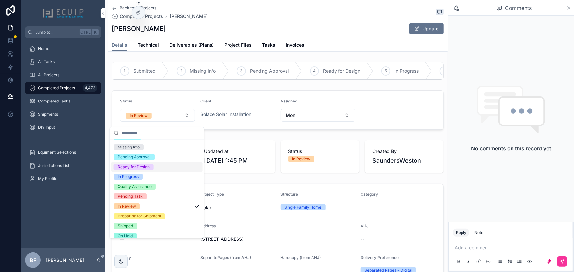
scroll to position [52, 0]
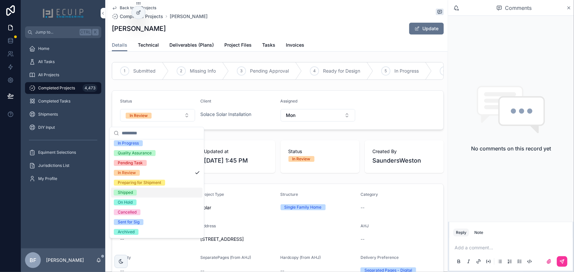
click at [129, 190] on div "Shipped" at bounding box center [125, 193] width 15 height 6
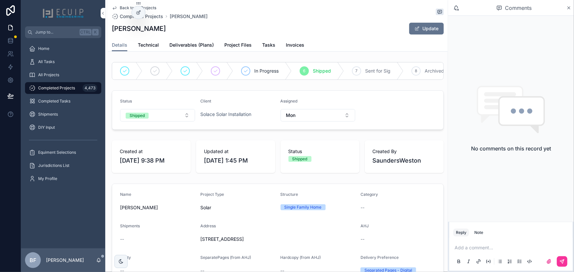
click at [63, 75] on div "All Projects" at bounding box center [63, 75] width 68 height 11
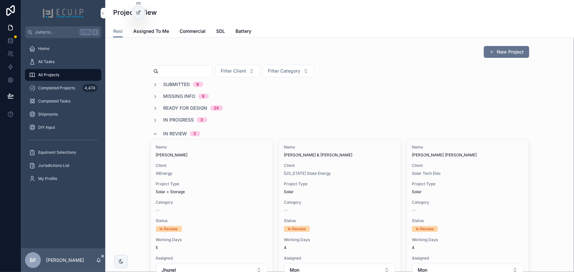
drag, startPoint x: 162, startPoint y: 135, endPoint x: 166, endPoint y: 135, distance: 4.6
click at [164, 135] on span "In Review" at bounding box center [176, 134] width 24 height 7
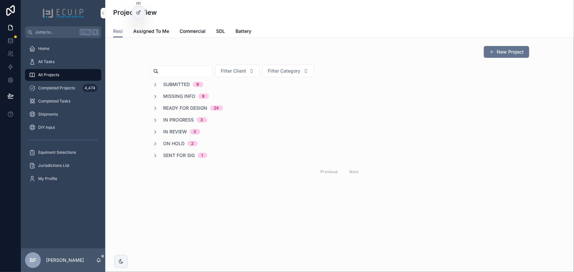
click at [169, 81] on span "Submitted" at bounding box center [177, 84] width 27 height 7
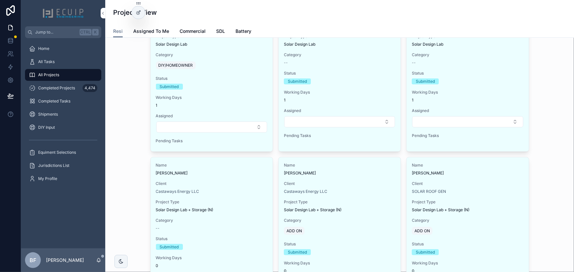
scroll to position [359, 0]
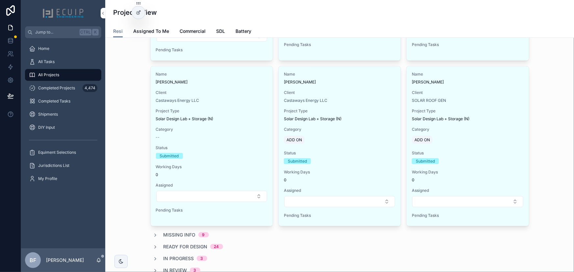
click at [368, 95] on div "Client Castaways Energy LLC" at bounding box center [340, 96] width 112 height 13
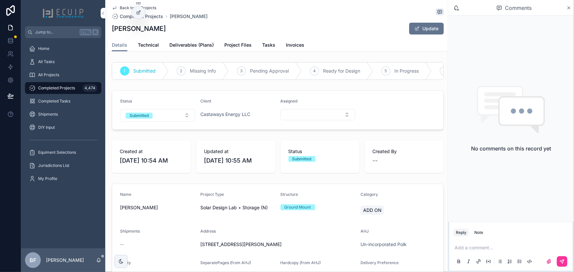
click at [177, 118] on button "Submitted" at bounding box center [157, 115] width 75 height 13
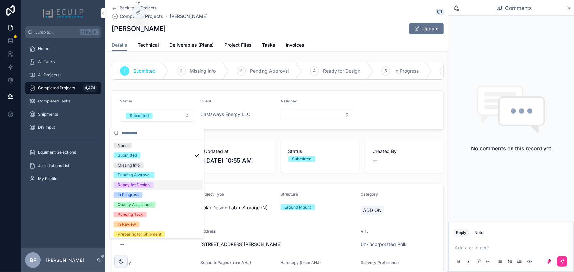
click at [138, 185] on div "Ready for Design" at bounding box center [134, 185] width 32 height 6
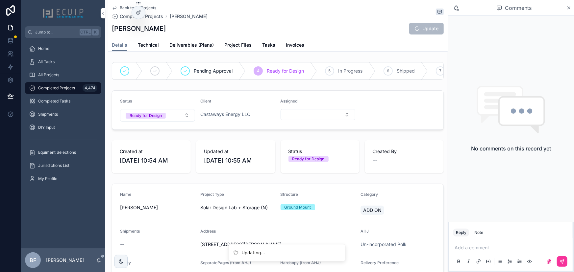
click at [72, 79] on div "All Projects" at bounding box center [63, 75] width 68 height 11
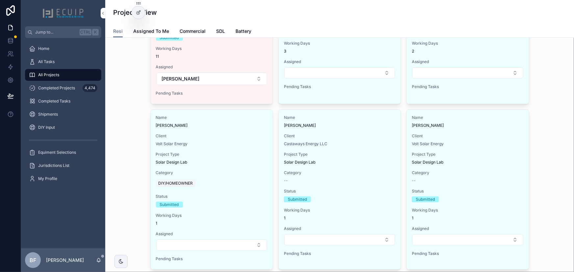
scroll to position [299, 0]
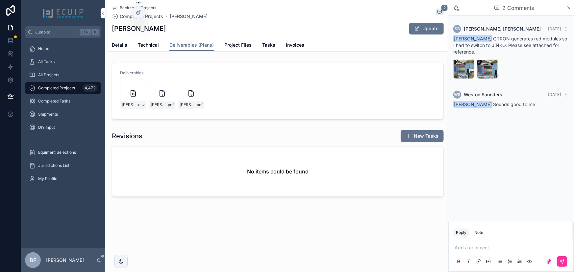
click at [116, 37] on div "Back to All Projects Completed Projects [PERSON_NAME] 2 [PERSON_NAME] Update" at bounding box center [278, 19] width 332 height 39
click at [121, 39] on link "Details" at bounding box center [119, 45] width 15 height 13
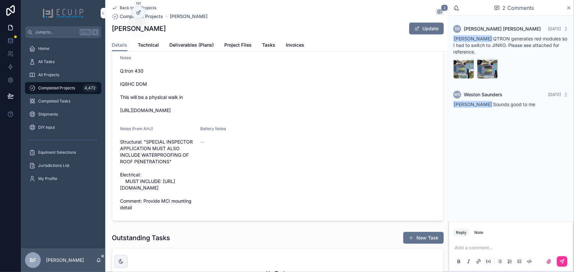
scroll to position [269, 0]
drag, startPoint x: 187, startPoint y: 216, endPoint x: 120, endPoint y: 191, distance: 71.7
click at [120, 191] on span "Structural: "SPECIAL INSPECTOR APPLICATION MUST ALSO INCLUDE WATERPROOFING OF R…" at bounding box center [157, 174] width 75 height 72
copy span "[URL][DOMAIN_NAME]"
click at [196, 47] on span "Deliverables (Plans)" at bounding box center [191, 45] width 44 height 7
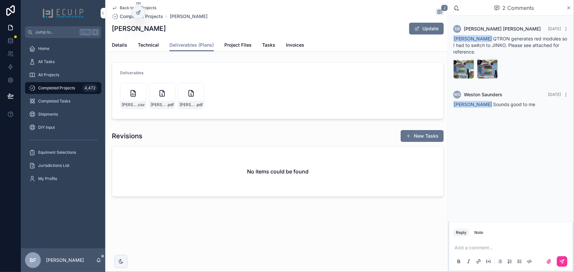
click at [415, 25] on button "Update" at bounding box center [426, 29] width 35 height 12
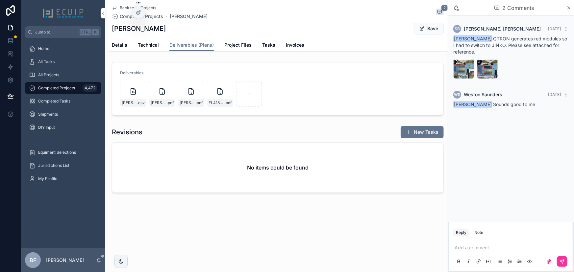
drag, startPoint x: 434, startPoint y: 28, endPoint x: 447, endPoint y: 55, distance: 29.4
click at [434, 28] on button "Save" at bounding box center [429, 29] width 30 height 12
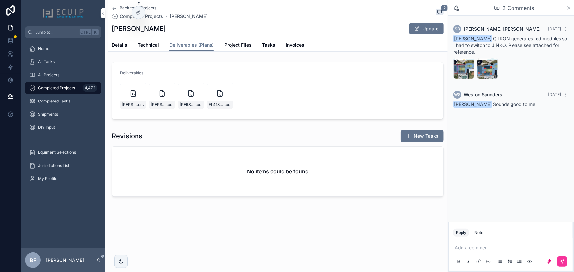
click at [552, 263] on label "scrollable content" at bounding box center [549, 262] width 11 height 11
click at [0, 0] on input "scrollable content" at bounding box center [0, 0] width 0 height 0
click at [564, 244] on icon "scrollable content" at bounding box center [562, 243] width 4 height 4
click at [122, 47] on span "Details" at bounding box center [119, 45] width 15 height 7
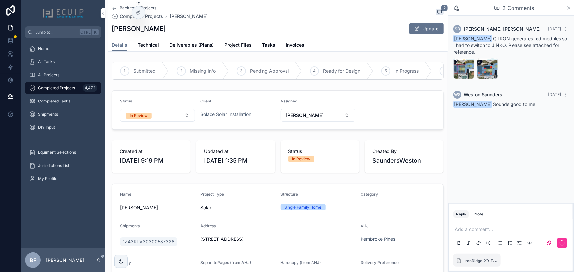
click at [172, 116] on button "In Review" at bounding box center [157, 115] width 75 height 13
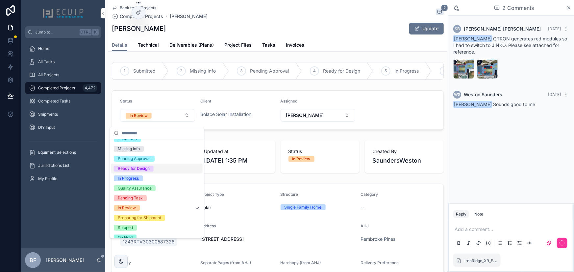
scroll to position [52, 0]
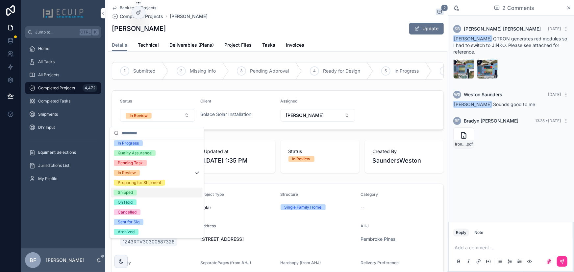
click at [135, 195] on span "Shipped" at bounding box center [125, 193] width 23 height 6
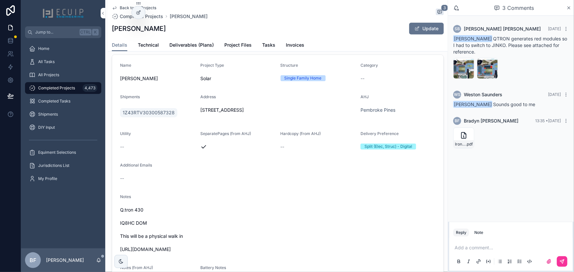
scroll to position [239, 0]
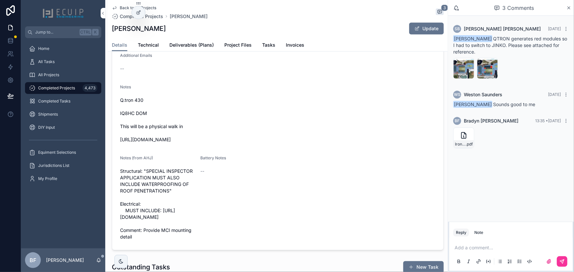
click at [71, 75] on div "All Projects" at bounding box center [63, 75] width 68 height 11
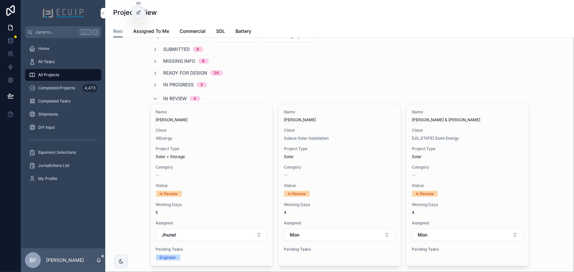
scroll to position [30, 0]
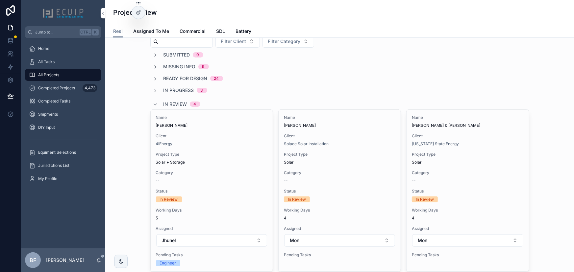
click at [474, 136] on span "Client" at bounding box center [468, 136] width 112 height 5
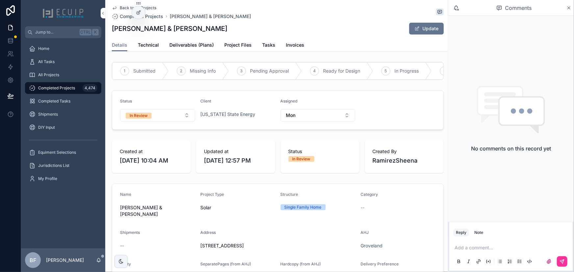
click at [190, 49] on link "Deliverables (Plans)" at bounding box center [191, 45] width 44 height 13
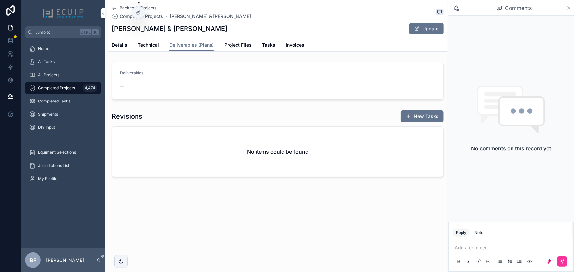
click at [423, 26] on button "Update" at bounding box center [426, 29] width 35 height 12
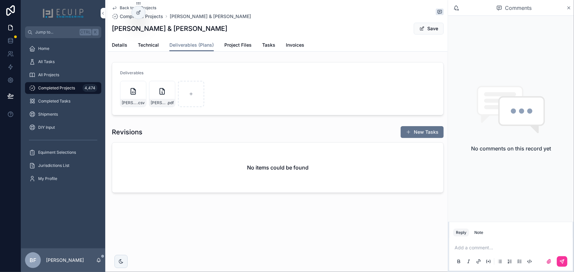
click at [424, 25] on button "Save" at bounding box center [429, 29] width 30 height 12
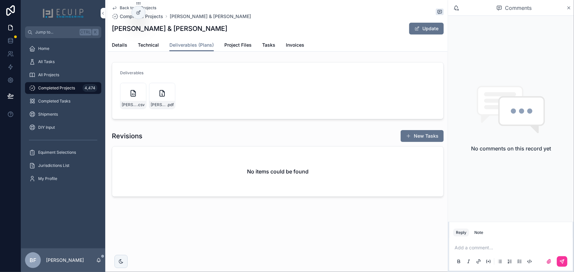
click at [119, 48] on span "Details" at bounding box center [119, 45] width 15 height 7
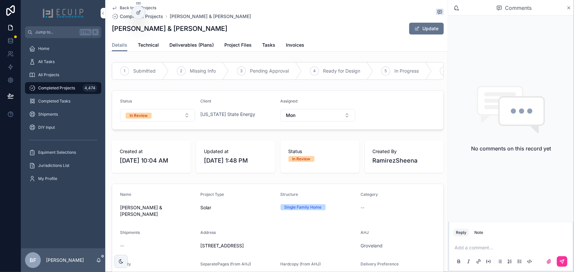
click at [156, 120] on button "In Review" at bounding box center [157, 115] width 75 height 13
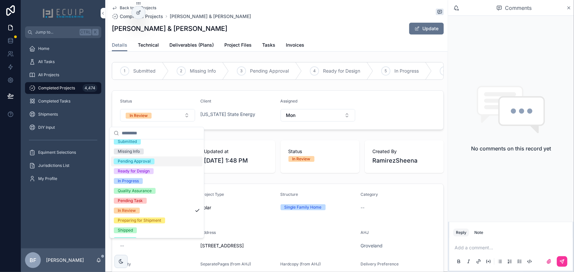
scroll to position [52, 0]
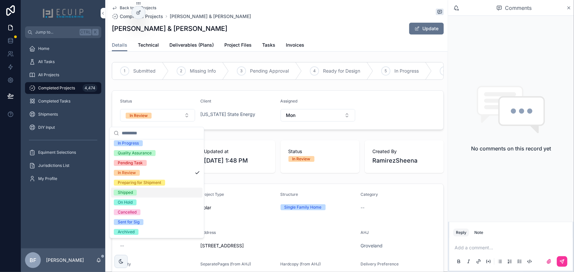
click at [132, 192] on div "Shipped" at bounding box center [125, 193] width 15 height 6
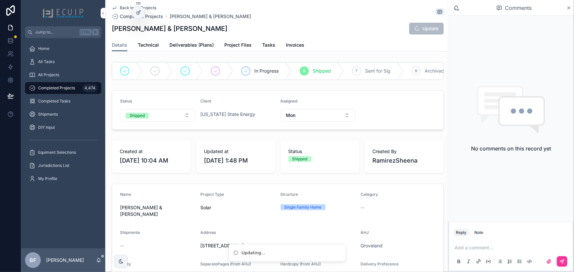
click at [75, 77] on div "All Projects" at bounding box center [63, 75] width 68 height 11
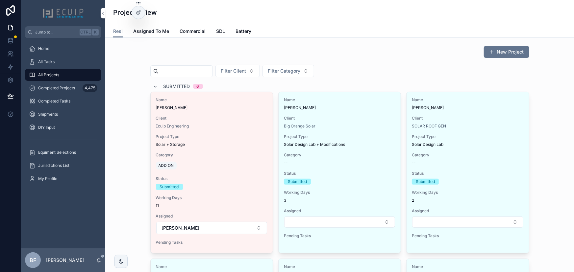
click at [173, 89] on span "Submitted" at bounding box center [177, 86] width 27 height 7
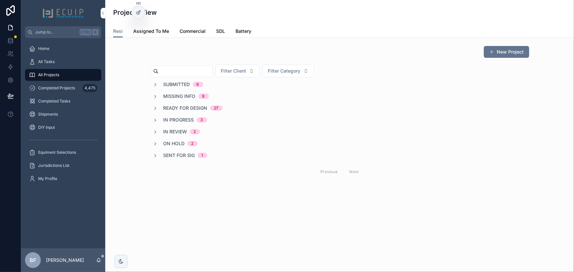
click at [176, 129] on span "In Review" at bounding box center [176, 132] width 24 height 7
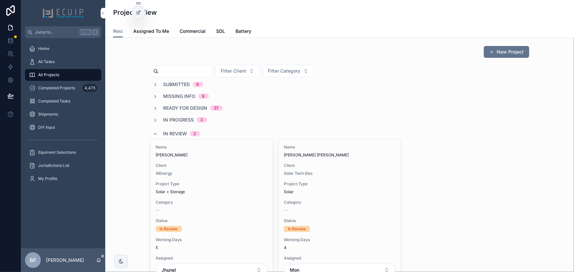
click at [176, 129] on div "In Review 2" at bounding box center [182, 134] width 37 height 11
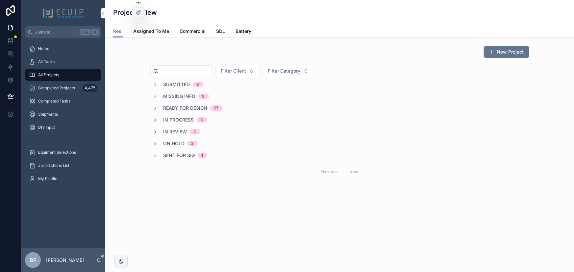
click at [180, 118] on span "In Progress" at bounding box center [179, 120] width 31 height 7
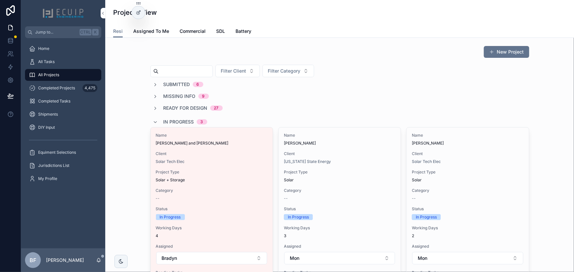
click at [188, 122] on span "In Progress" at bounding box center [179, 122] width 31 height 7
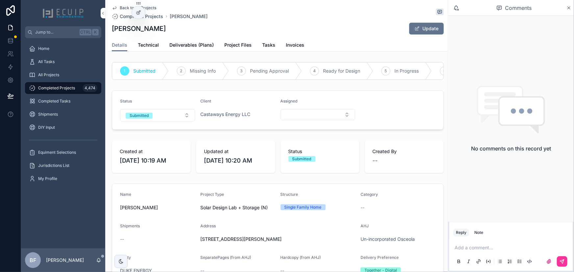
click at [156, 128] on form "Status Submitted Client Castaways Energy LLC Assigned" at bounding box center [277, 110] width 331 height 39
click at [162, 118] on button "Submitted" at bounding box center [157, 115] width 75 height 13
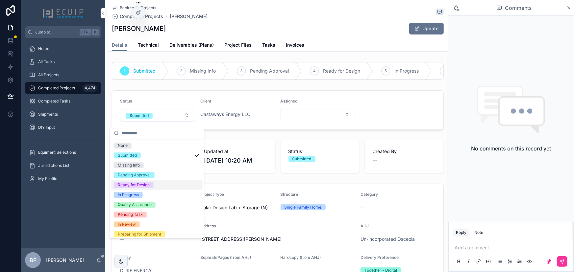
click at [143, 185] on div "Ready for Design" at bounding box center [134, 185] width 32 height 6
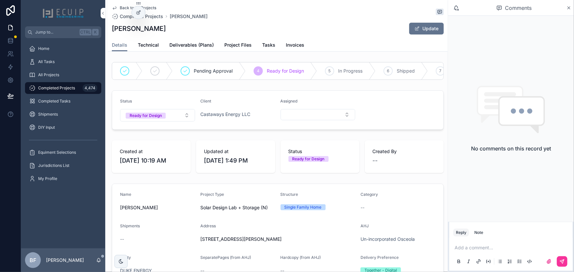
click at [58, 75] on span "All Projects" at bounding box center [48, 74] width 21 height 5
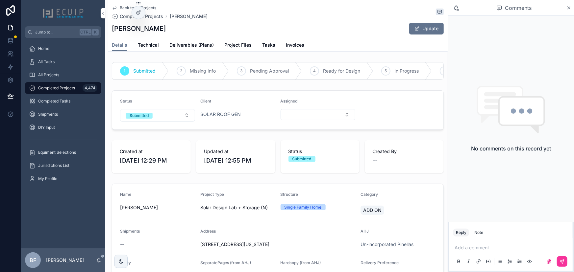
click at [168, 117] on button "Submitted" at bounding box center [157, 115] width 75 height 13
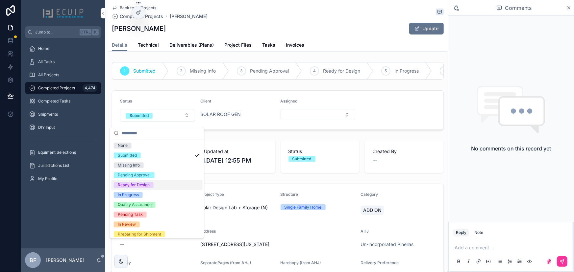
click at [141, 184] on div "Ready for Design" at bounding box center [134, 185] width 32 height 6
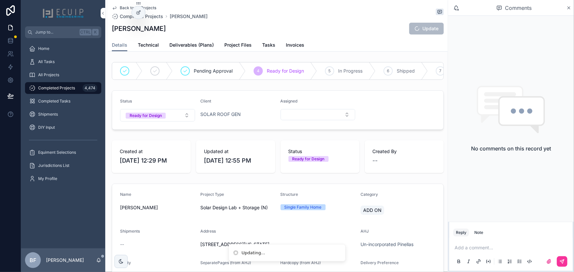
click at [69, 77] on div "All Projects" at bounding box center [63, 75] width 68 height 11
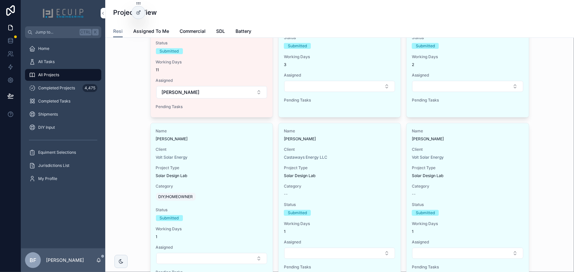
scroll to position [30, 0]
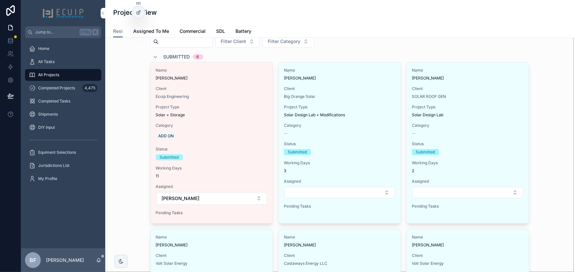
click at [181, 56] on span "Submitted" at bounding box center [177, 57] width 27 height 7
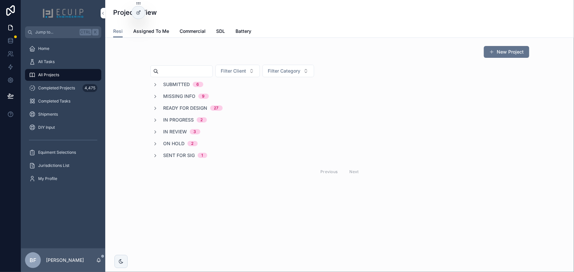
click at [69, 62] on div "All Tasks" at bounding box center [63, 62] width 68 height 11
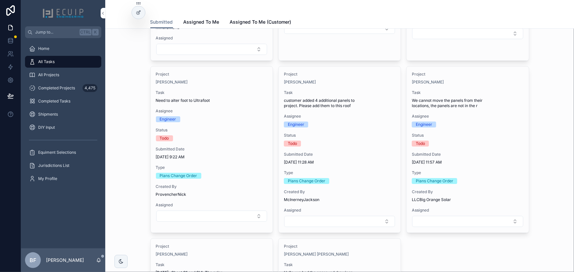
scroll to position [1106, 0]
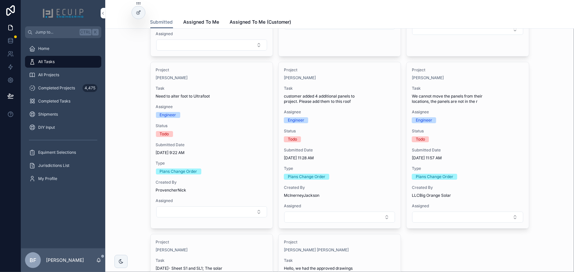
click at [481, 99] on span "We cannot move the panels from their locations, the panels are not in the r" at bounding box center [468, 99] width 112 height 11
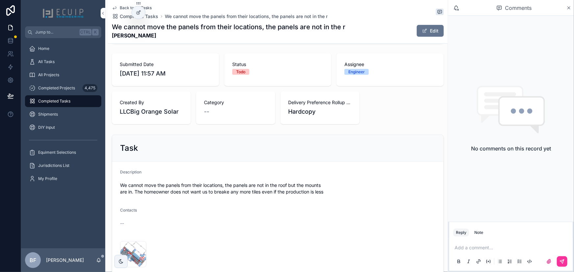
scroll to position [239, 0]
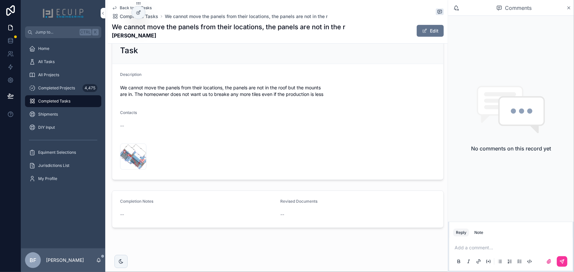
click at [496, 245] on p "scrollable content" at bounding box center [512, 248] width 115 height 7
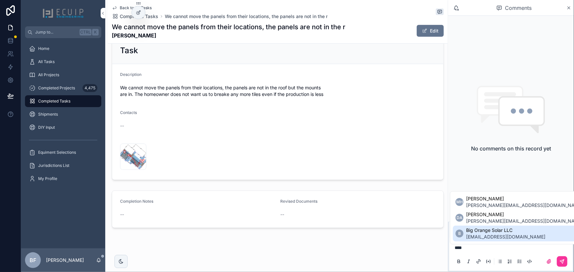
click at [512, 239] on span "permits@bigorangesolar.com" at bounding box center [505, 237] width 79 height 7
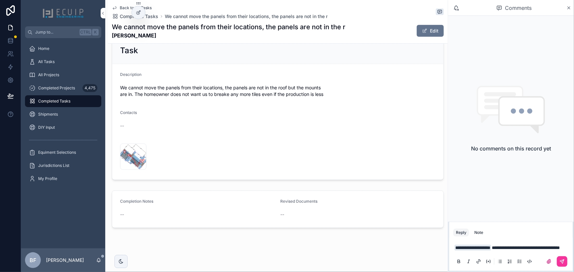
click at [560, 263] on icon "scrollable content" at bounding box center [562, 261] width 5 height 5
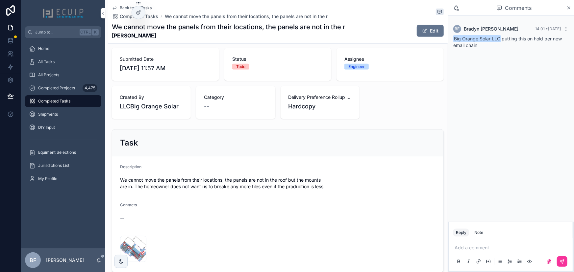
scroll to position [0, 0]
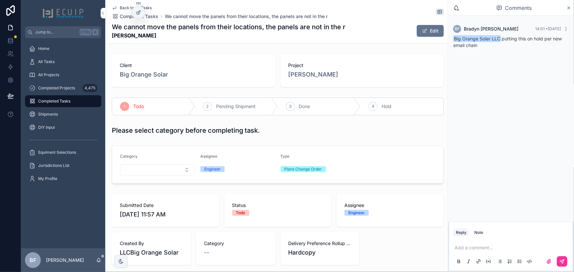
click at [0, 0] on icon "scrollable content" at bounding box center [0, 0] width 0 height 0
click at [322, 78] on span "EDUARDO GONZALEZ CHI" at bounding box center [314, 74] width 50 height 9
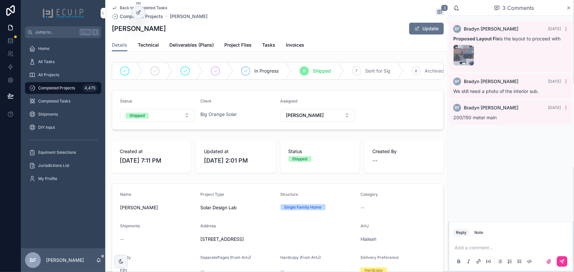
click at [269, 42] on span "Tasks" at bounding box center [268, 45] width 13 height 7
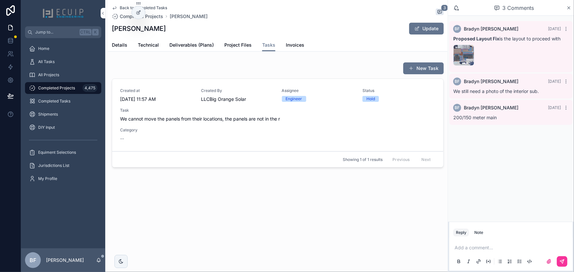
click at [69, 64] on div "All Tasks" at bounding box center [63, 62] width 68 height 11
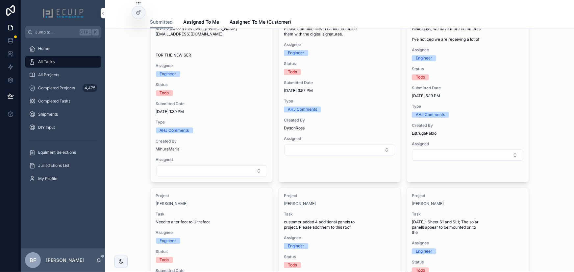
scroll to position [987, 0]
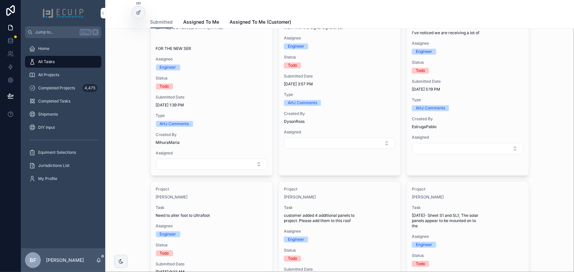
click at [491, 60] on span "Status" at bounding box center [468, 62] width 112 height 5
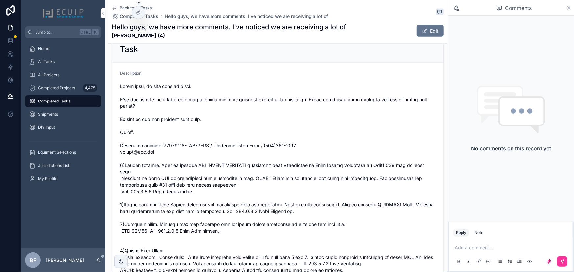
scroll to position [269, 0]
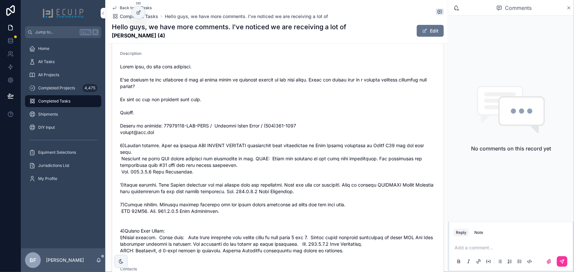
click at [45, 63] on span "All Tasks" at bounding box center [46, 61] width 16 height 5
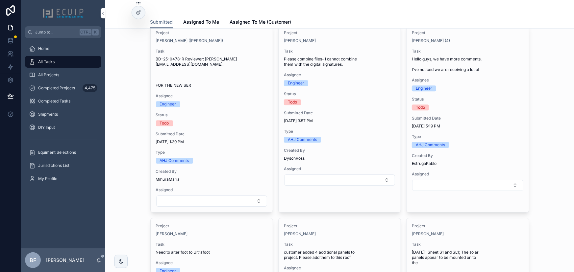
scroll to position [957, 0]
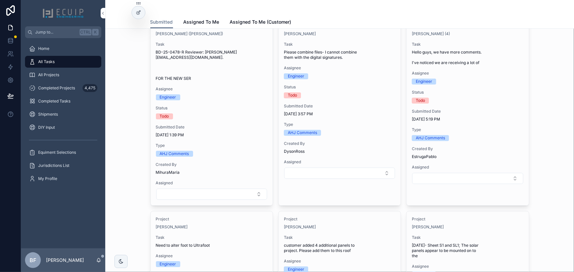
click at [460, 179] on button "Select Button" at bounding box center [467, 178] width 111 height 11
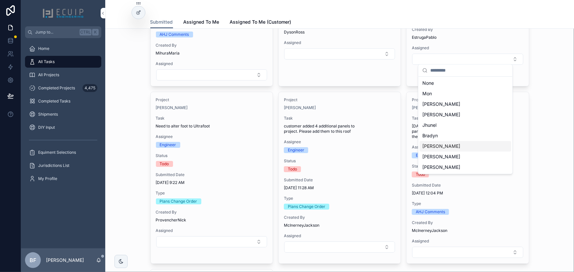
click at [442, 151] on div "Ryan" at bounding box center [465, 146] width 91 height 11
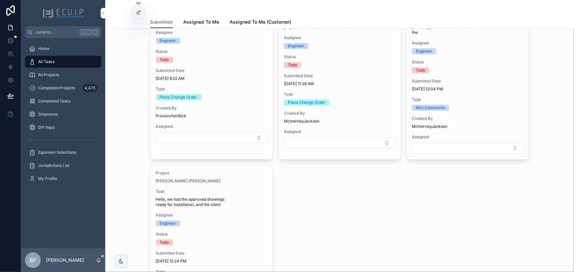
scroll to position [1226, 0]
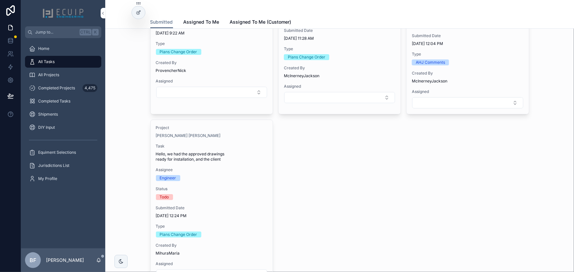
click at [480, 41] on span "10/3/2025 12:04 PM" at bounding box center [468, 43] width 112 height 5
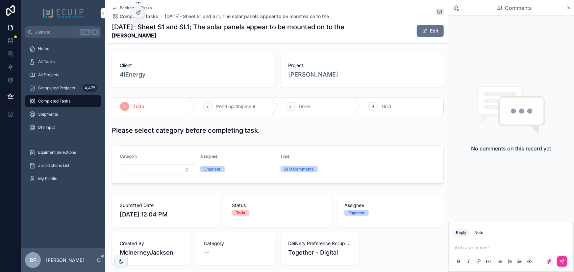
click at [314, 78] on span "Nathan Brubaker" at bounding box center [314, 74] width 50 height 9
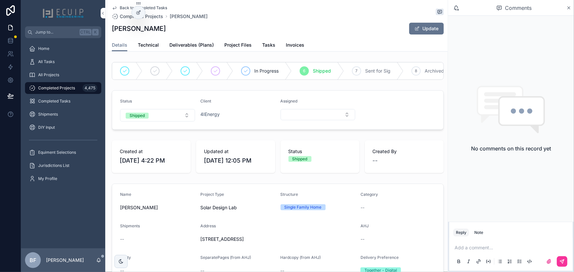
click at [267, 45] on span "Tasks" at bounding box center [268, 45] width 13 height 7
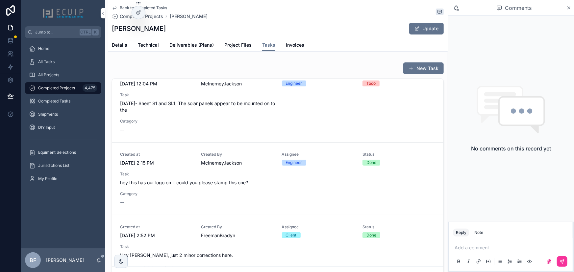
scroll to position [49, 0]
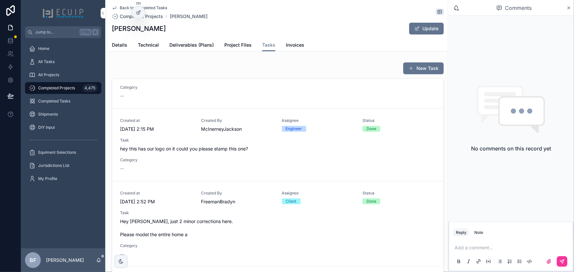
click at [75, 66] on div "All Tasks" at bounding box center [63, 62] width 68 height 11
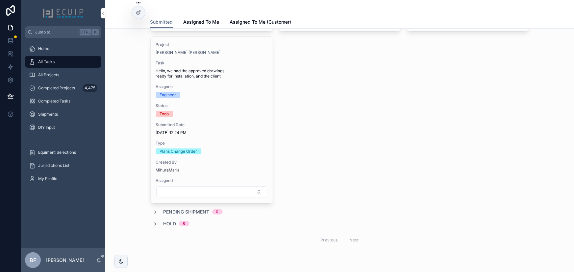
scroll to position [1308, 0]
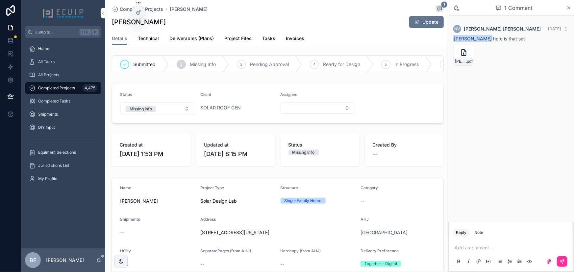
click at [270, 36] on span "Tasks" at bounding box center [268, 38] width 13 height 7
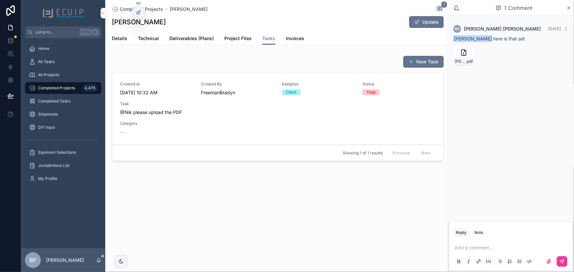
click at [0, 0] on icon "scrollable content" at bounding box center [0, 0] width 0 height 0
click at [238, 33] on link "Project Files" at bounding box center [237, 39] width 27 height 13
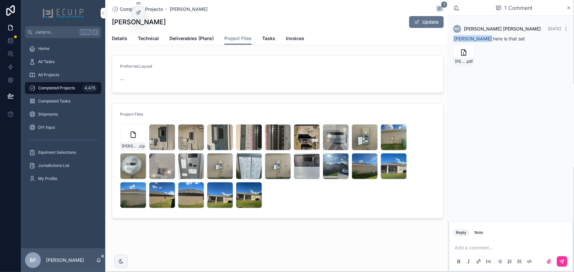
click at [182, 168] on div "IMG-20250927-WA0026 .jpg" at bounding box center [191, 166] width 26 height 26
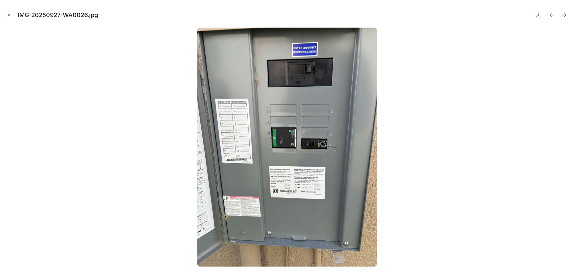
click at [9, 16] on icon "Close modal" at bounding box center [9, 15] width 5 height 5
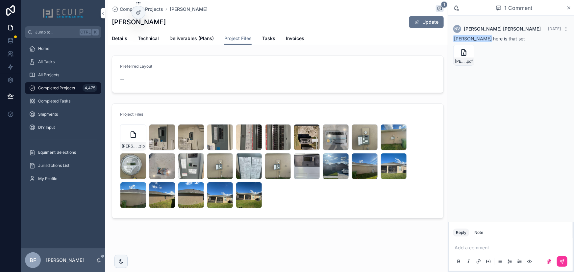
click at [266, 39] on span "Tasks" at bounding box center [268, 38] width 13 height 7
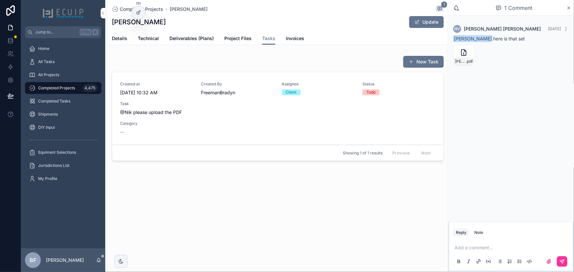
click at [307, 105] on span "Task" at bounding box center [277, 103] width 315 height 5
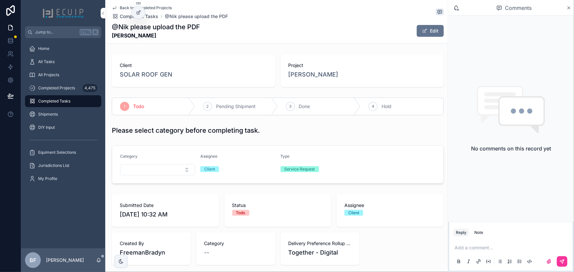
click at [305, 109] on span "Done" at bounding box center [304, 106] width 11 height 7
click at [318, 75] on span "[PERSON_NAME]" at bounding box center [314, 74] width 50 height 9
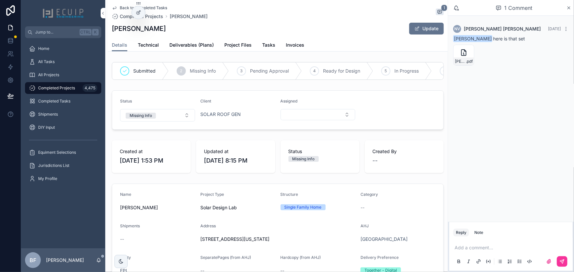
click at [187, 41] on link "Deliverables (Plans)" at bounding box center [191, 45] width 44 height 13
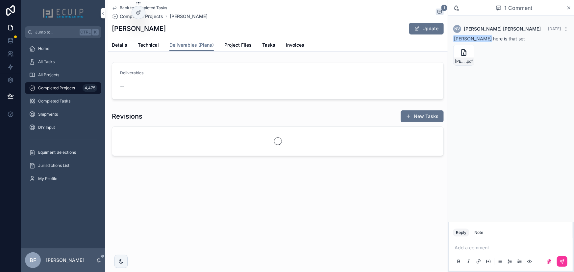
click at [140, 49] on link "Technical" at bounding box center [148, 45] width 21 height 13
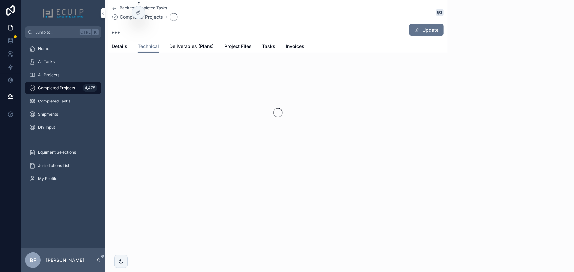
click at [123, 43] on span "Details" at bounding box center [119, 46] width 15 height 7
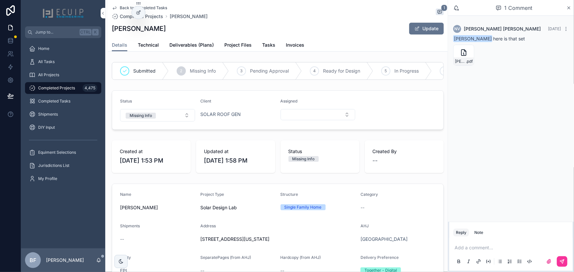
click at [184, 48] on link "Deliverables (Plans)" at bounding box center [191, 45] width 44 height 13
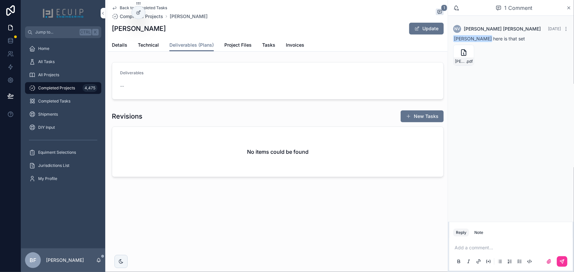
click at [265, 49] on link "Tasks" at bounding box center [268, 45] width 13 height 13
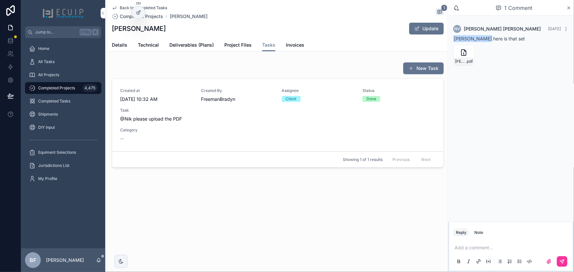
click at [418, 69] on button "New Task" at bounding box center [423, 69] width 40 height 12
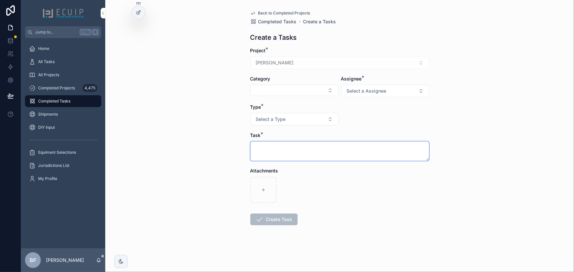
drag, startPoint x: 299, startPoint y: 158, endPoint x: 307, endPoint y: 158, distance: 8.2
click at [300, 158] on textarea "scrollable content" at bounding box center [339, 151] width 179 height 20
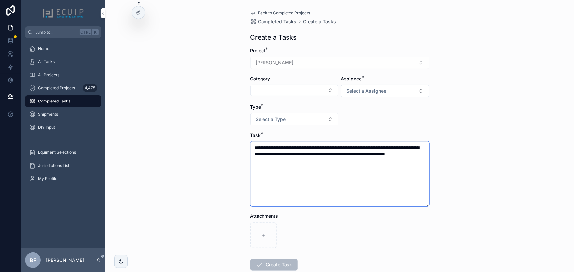
type textarea "**********"
click at [362, 96] on form "**********" at bounding box center [339, 180] width 179 height 266
click at [365, 89] on span "Select a Assignee" at bounding box center [367, 91] width 40 height 7
click at [352, 125] on div "Client" at bounding box center [349, 127] width 11 height 6
click at [326, 122] on button "Select a Type" at bounding box center [294, 119] width 88 height 13
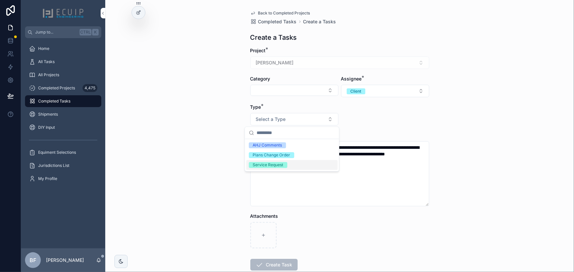
click at [262, 155] on div "Plans Change Order" at bounding box center [272, 155] width 38 height 6
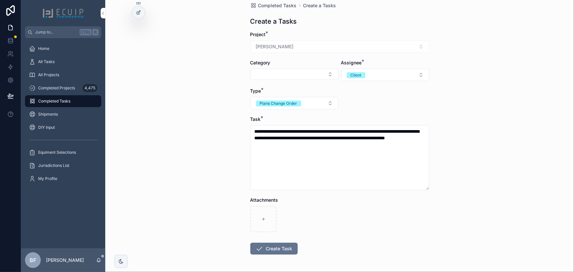
scroll to position [40, 0]
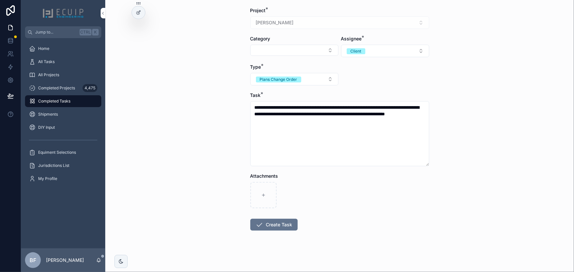
click at [271, 227] on button "Create Task" at bounding box center [273, 225] width 47 height 12
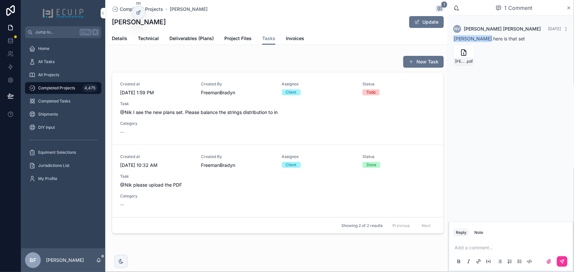
click at [117, 44] on link "Details" at bounding box center [119, 39] width 15 height 13
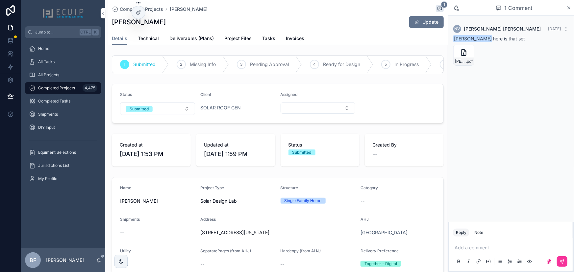
click at [156, 115] on button "Submitted" at bounding box center [157, 109] width 75 height 13
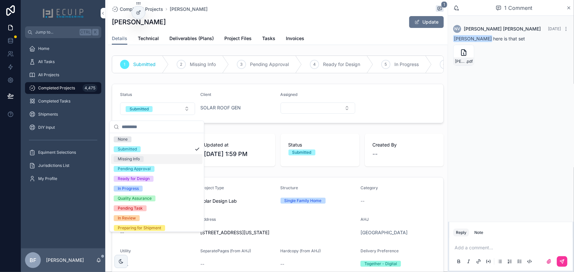
click at [140, 158] on div "Missing Info" at bounding box center [129, 159] width 22 height 6
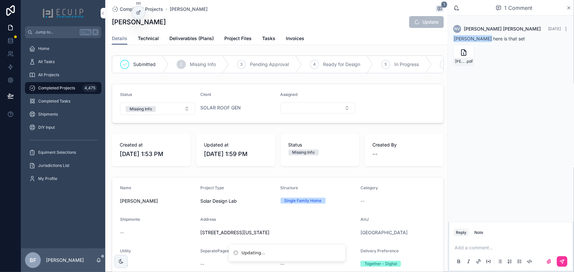
click at [268, 38] on span "Tasks" at bounding box center [268, 38] width 13 height 7
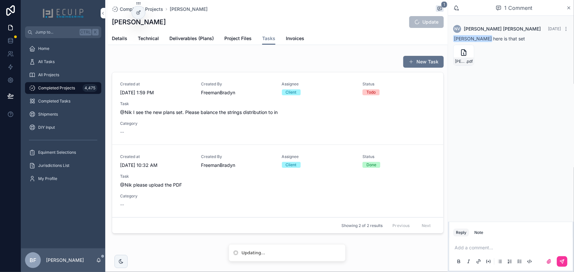
click at [270, 109] on span "@Nik I see the new plans set. Please balance the strings distribution to in" at bounding box center [277, 112] width 315 height 7
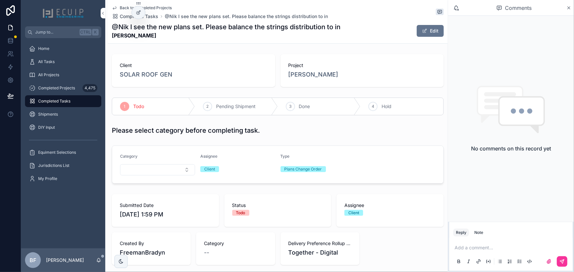
click at [504, 251] on p "scrollable content" at bounding box center [512, 248] width 115 height 7
click at [469, 237] on span "nik@solarroofgen.com" at bounding box center [505, 237] width 79 height 7
click at [565, 264] on button "scrollable content" at bounding box center [562, 262] width 11 height 11
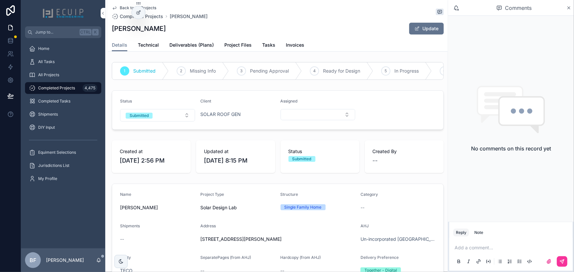
click at [228, 40] on link "Project Files" at bounding box center [237, 45] width 27 height 13
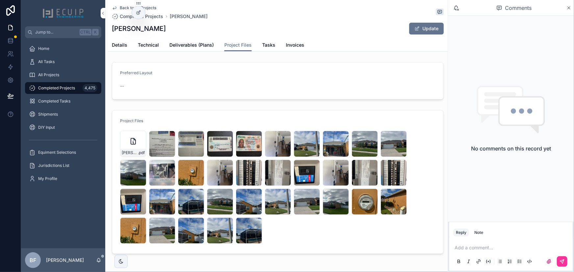
click at [111, 28] on div "Back to All Projects Completed Projects [PERSON_NAME] [PERSON_NAME] Update Proj…" at bounding box center [278, 26] width 340 height 52
click at [0, 0] on icon "scrollable content" at bounding box center [0, 0] width 0 height 0
click at [180, 43] on span "Deliverables (Plans)" at bounding box center [191, 45] width 44 height 7
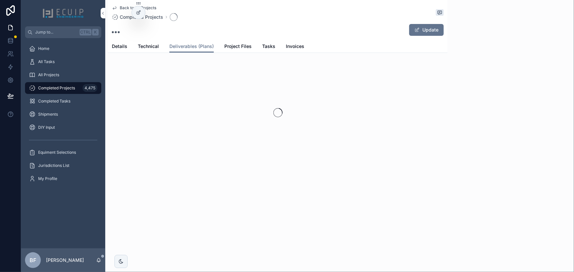
click at [180, 43] on span "Deliverables (Plans)" at bounding box center [191, 46] width 44 height 7
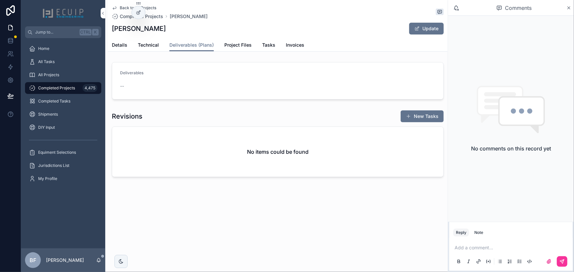
click at [417, 29] on span "scrollable content" at bounding box center [417, 28] width 5 height 5
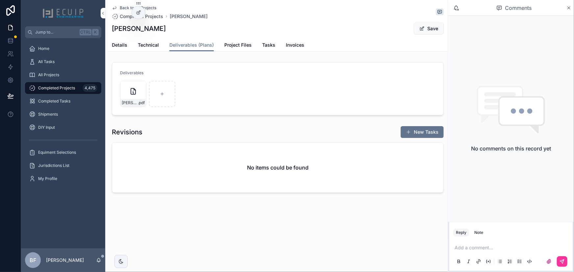
click at [412, 25] on div "Save" at bounding box center [418, 28] width 49 height 13
drag, startPoint x: 420, startPoint y: 27, endPoint x: 414, endPoint y: 31, distance: 7.4
click at [420, 27] on span "scrollable content" at bounding box center [421, 28] width 5 height 5
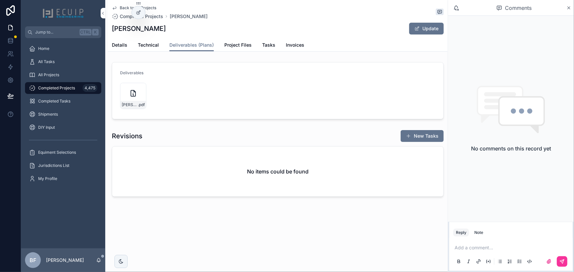
click at [122, 45] on span "Details" at bounding box center [119, 45] width 15 height 7
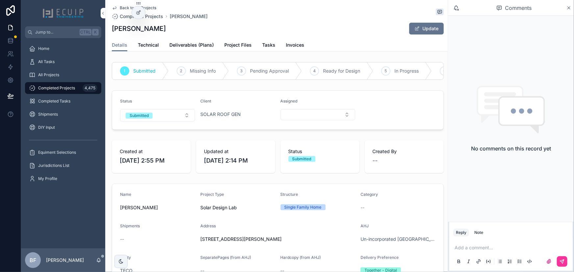
drag, startPoint x: 145, startPoint y: 118, endPoint x: 148, endPoint y: 122, distance: 4.7
click at [145, 118] on div "Submitted" at bounding box center [139, 116] width 19 height 6
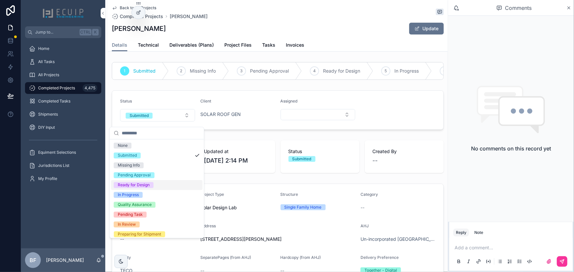
scroll to position [52, 0]
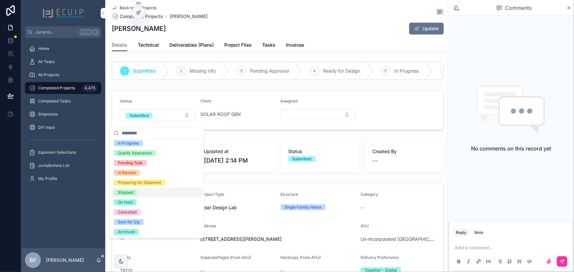
click at [130, 197] on div "Shipped" at bounding box center [156, 193] width 91 height 10
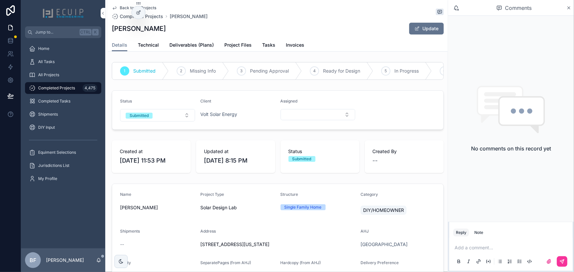
click at [247, 47] on span "Project Files" at bounding box center [237, 45] width 27 height 7
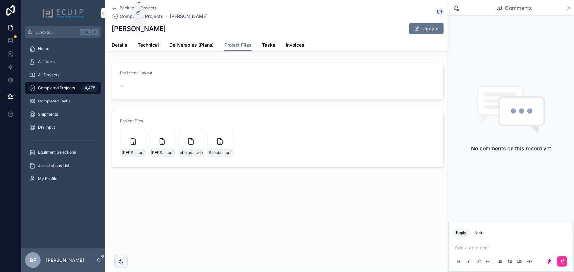
click at [0, 0] on icon "scrollable content" at bounding box center [0, 0] width 0 height 0
click at [117, 43] on span "Details" at bounding box center [119, 45] width 15 height 7
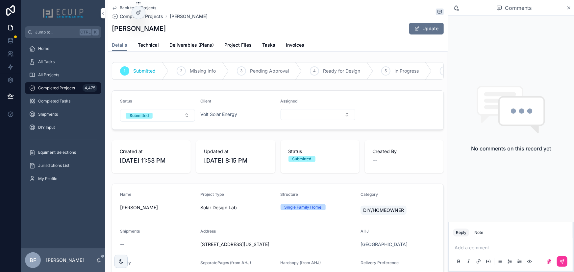
drag, startPoint x: 142, startPoint y: 30, endPoint x: 113, endPoint y: 31, distance: 29.9
click at [113, 31] on div "RICARDO ZELAYA Update" at bounding box center [278, 28] width 332 height 13
copy h1 "RICARDO ZELAYA"
drag, startPoint x: 204, startPoint y: 42, endPoint x: 267, endPoint y: 35, distance: 63.6
click at [204, 42] on span "Deliverables (Plans)" at bounding box center [191, 45] width 44 height 7
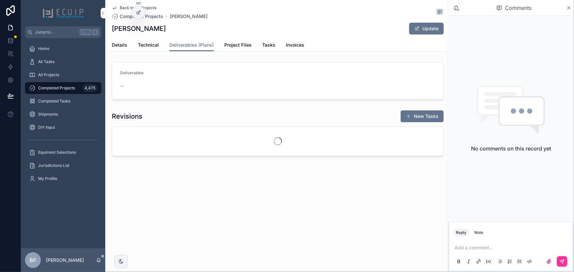
click at [414, 33] on button "Update" at bounding box center [426, 29] width 35 height 12
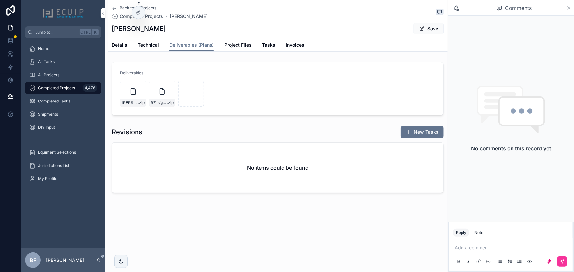
click at [443, 30] on button "Save" at bounding box center [429, 29] width 30 height 12
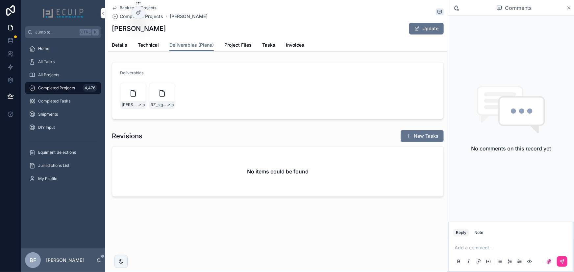
click at [121, 43] on span "Details" at bounding box center [119, 45] width 15 height 7
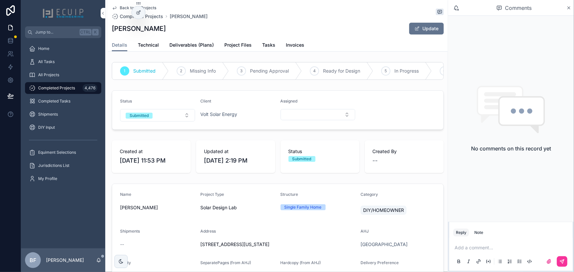
click at [169, 116] on button "Submitted" at bounding box center [157, 115] width 75 height 13
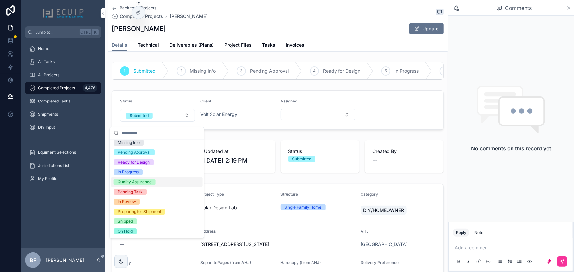
scroll to position [52, 0]
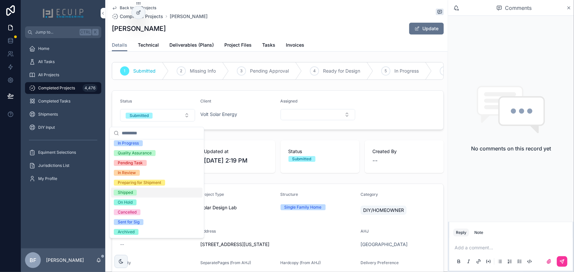
click at [129, 191] on div "Shipped" at bounding box center [125, 193] width 15 height 6
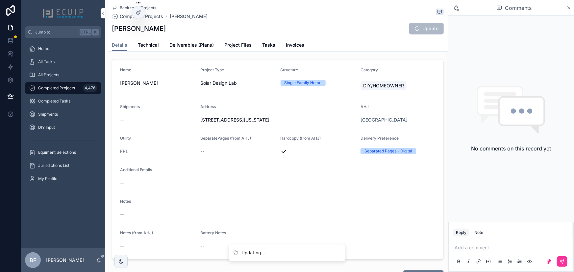
scroll to position [179, 0]
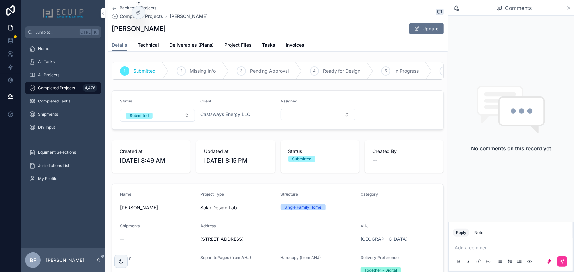
click at [236, 42] on span "Project Files" at bounding box center [237, 45] width 27 height 7
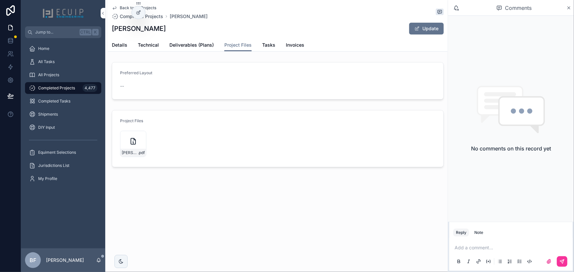
drag, startPoint x: 180, startPoint y: 30, endPoint x: 108, endPoint y: 32, distance: 72.1
click at [108, 32] on div "Back to All Projects Completed Projects [PERSON_NAME] [PERSON_NAME] Update Proj…" at bounding box center [278, 26] width 340 height 52
copy h1 "[PERSON_NAME]"
click at [0, 0] on icon "scrollable content" at bounding box center [0, 0] width 0 height 0
click at [475, 245] on p "scrollable content" at bounding box center [512, 248] width 115 height 7
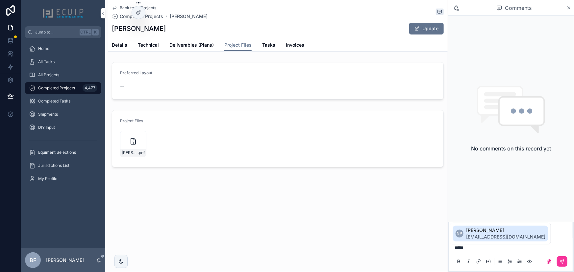
click at [472, 230] on span "[PERSON_NAME]" at bounding box center [505, 230] width 79 height 7
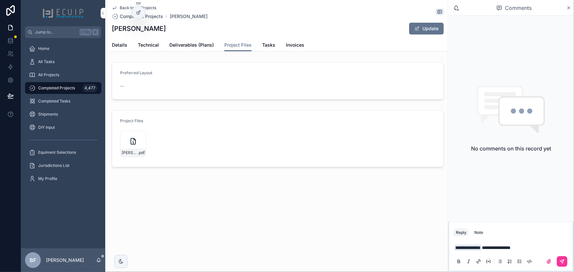
click at [565, 259] on button "scrollable content" at bounding box center [562, 262] width 11 height 11
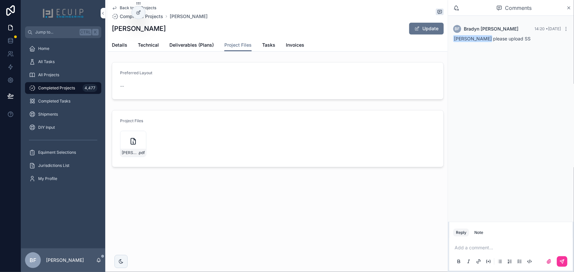
drag, startPoint x: 119, startPoint y: 42, endPoint x: 125, endPoint y: 44, distance: 5.9
click at [119, 42] on span "Details" at bounding box center [119, 45] width 15 height 7
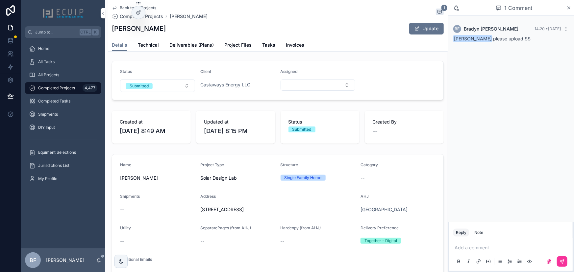
scroll to position [30, 0]
click at [206, 42] on span "Deliverables (Plans)" at bounding box center [191, 45] width 44 height 7
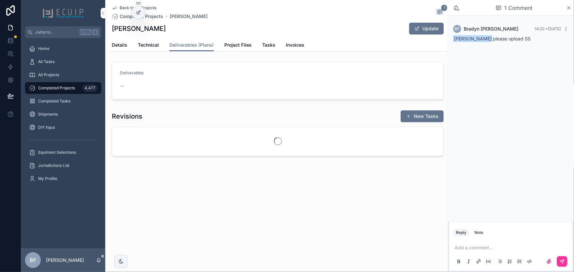
click at [427, 29] on button "Update" at bounding box center [426, 29] width 35 height 12
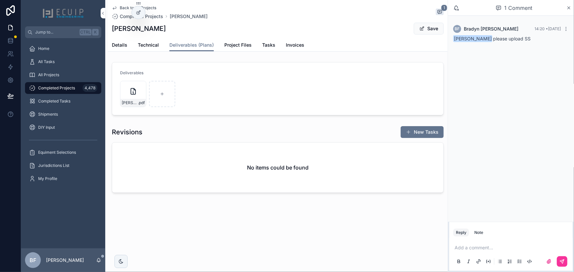
click at [428, 29] on button "Save" at bounding box center [429, 29] width 30 height 12
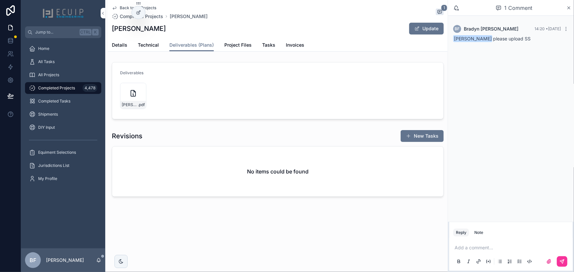
click at [120, 44] on span "Details" at bounding box center [119, 45] width 15 height 7
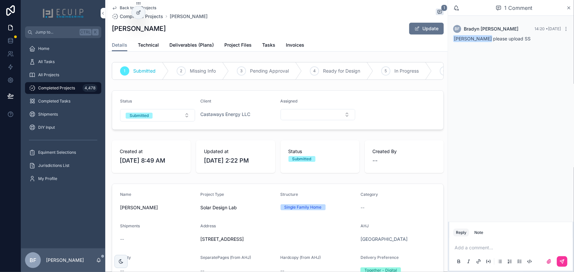
click at [160, 121] on button "Submitted" at bounding box center [157, 115] width 75 height 13
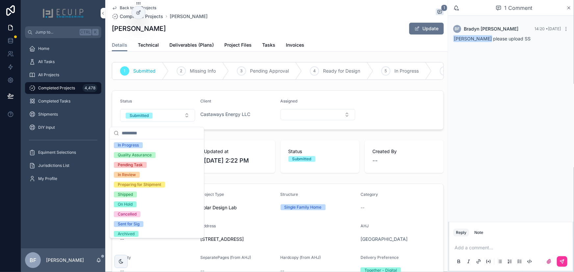
scroll to position [52, 0]
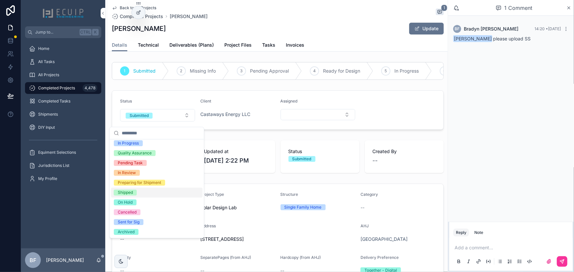
click at [130, 191] on div "Shipped" at bounding box center [125, 193] width 15 height 6
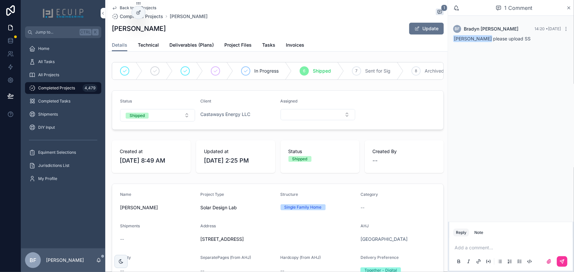
click at [54, 75] on span "All Projects" at bounding box center [48, 74] width 21 height 5
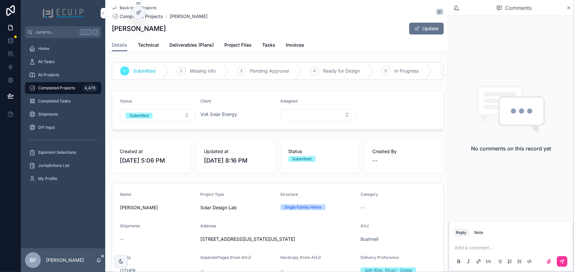
scroll to position [149, 0]
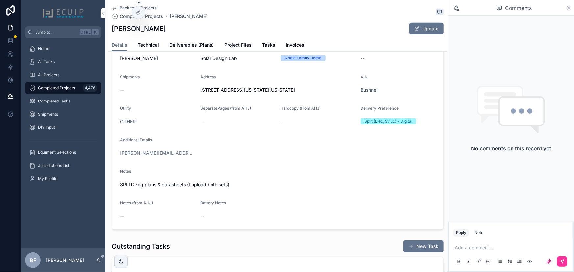
click at [198, 48] on span "Deliverables (Plans)" at bounding box center [191, 45] width 44 height 7
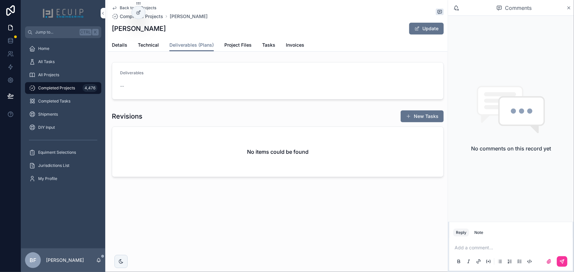
click at [237, 45] on span "Project Files" at bounding box center [237, 45] width 27 height 7
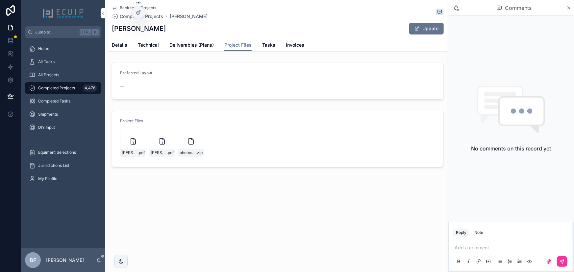
click at [0, 0] on icon "scrollable content" at bounding box center [0, 0] width 0 height 0
drag, startPoint x: 167, startPoint y: 30, endPoint x: 112, endPoint y: 30, distance: 55.9
click at [112, 30] on div "Eduardo Da Silva Update" at bounding box center [278, 28] width 332 height 13
copy h1 "Eduardo Da Silva"
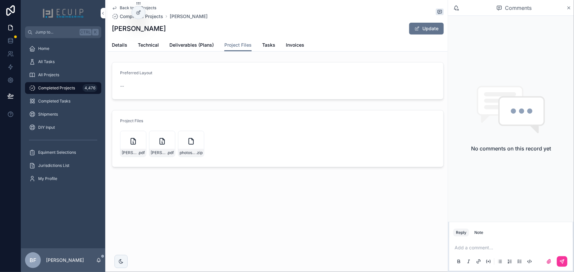
drag, startPoint x: 142, startPoint y: 25, endPoint x: 115, endPoint y: 27, distance: 27.8
copy h1 "Eduardo Da Silva"
click at [270, 73] on form "Preferred Layout --" at bounding box center [277, 81] width 331 height 37
click at [194, 40] on link "Deliverables (Plans)" at bounding box center [191, 45] width 44 height 13
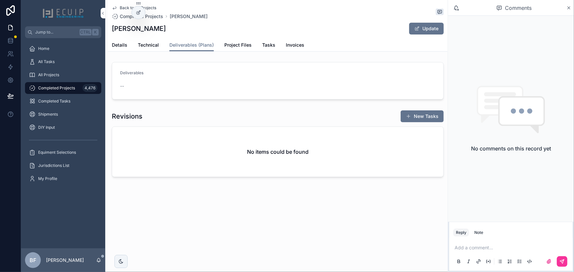
click at [434, 32] on button "Update" at bounding box center [426, 29] width 35 height 12
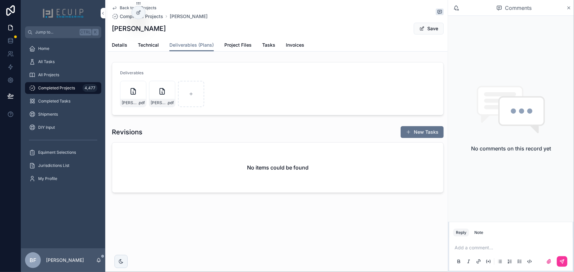
click at [424, 28] on span "scrollable content" at bounding box center [421, 28] width 5 height 5
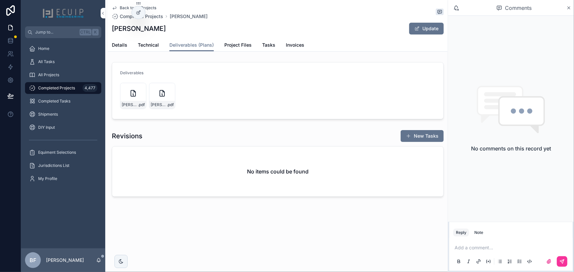
drag, startPoint x: 115, startPoint y: 43, endPoint x: 128, endPoint y: 54, distance: 17.1
click at [115, 43] on span "Details" at bounding box center [119, 45] width 15 height 7
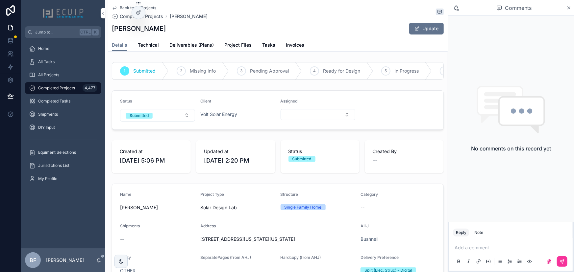
drag, startPoint x: 151, startPoint y: 114, endPoint x: 155, endPoint y: 124, distance: 10.6
click at [151, 116] on button "Submitted" at bounding box center [157, 115] width 75 height 13
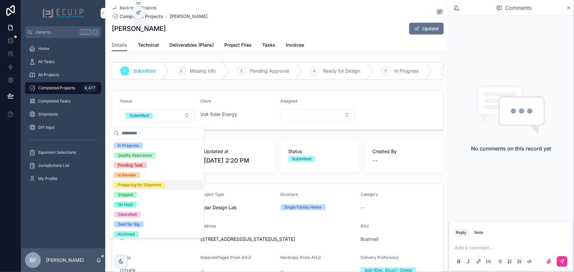
scroll to position [52, 0]
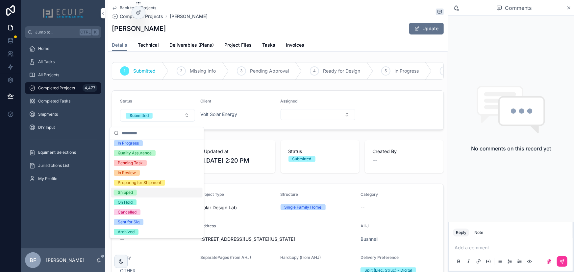
click at [128, 195] on div "Shipped" at bounding box center [125, 193] width 15 height 6
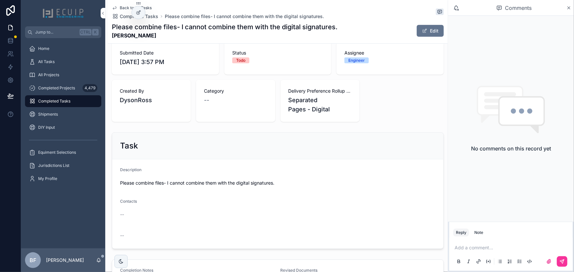
scroll to position [209, 0]
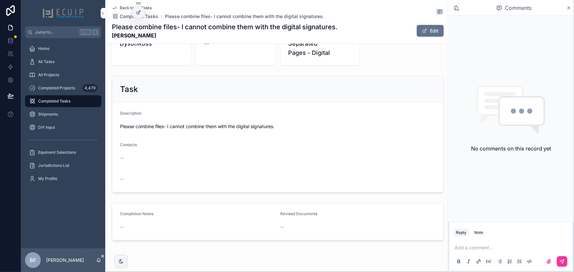
drag, startPoint x: 171, startPoint y: 39, endPoint x: 110, endPoint y: 38, distance: 61.9
click at [110, 38] on div "Back to All Tasks Completed Tasks Please combine files- I cannot combine them w…" at bounding box center [278, 22] width 340 height 44
copy strong "Alvaro Garcia Yaguez"
click at [404, 116] on div "Description" at bounding box center [277, 115] width 315 height 8
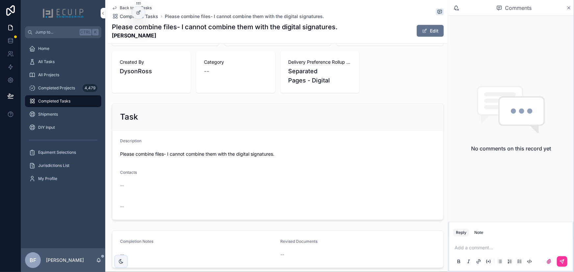
scroll to position [60, 0]
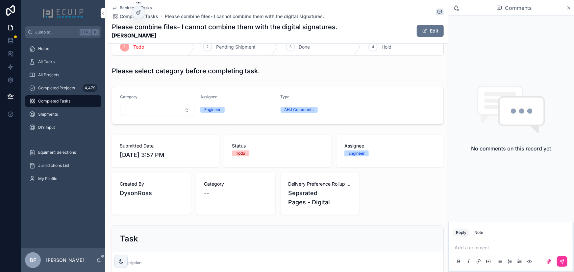
click at [475, 251] on p "scrollable content" at bounding box center [512, 248] width 115 height 7
drag, startPoint x: 482, startPoint y: 236, endPoint x: 485, endPoint y: 236, distance: 3.6
click at [482, 236] on span "info@solartechelec.com" at bounding box center [505, 237] width 79 height 7
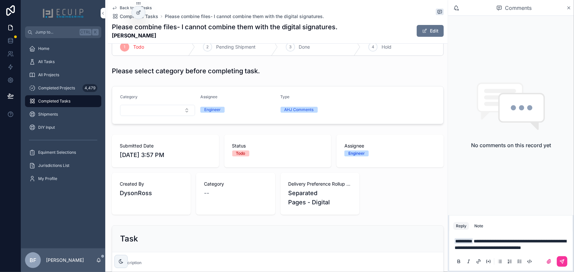
click at [561, 264] on icon "scrollable content" at bounding box center [562, 261] width 5 height 5
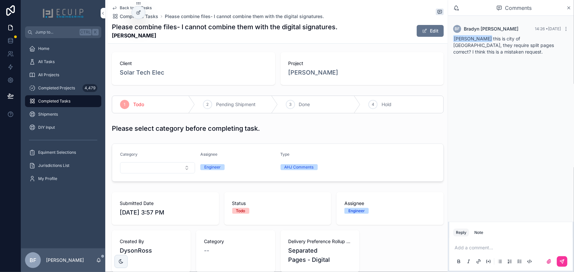
scroll to position [0, 0]
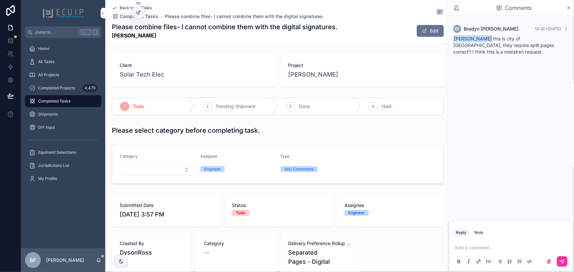
click at [372, 109] on div "4" at bounding box center [372, 106] width 9 height 9
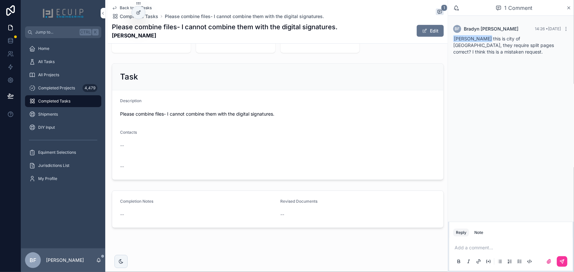
click at [233, 70] on div "Task" at bounding box center [277, 77] width 331 height 27
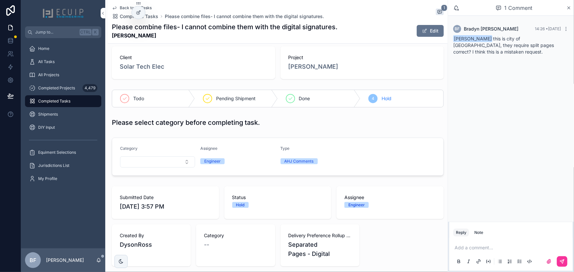
scroll to position [0, 0]
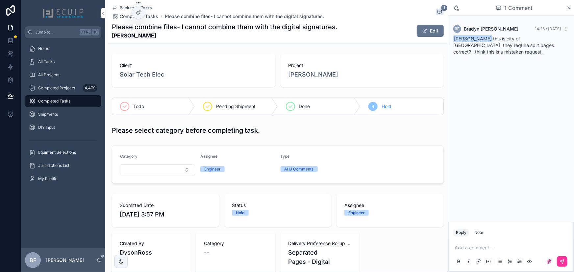
click at [73, 59] on div "All Tasks" at bounding box center [63, 62] width 68 height 11
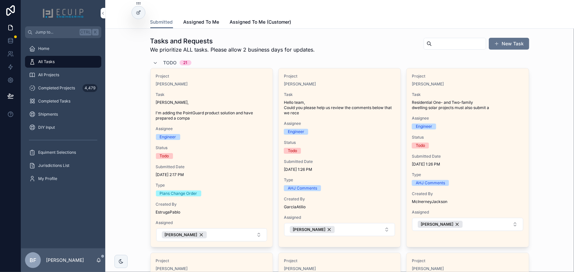
click at [169, 62] on span "Todo" at bounding box center [170, 63] width 13 height 7
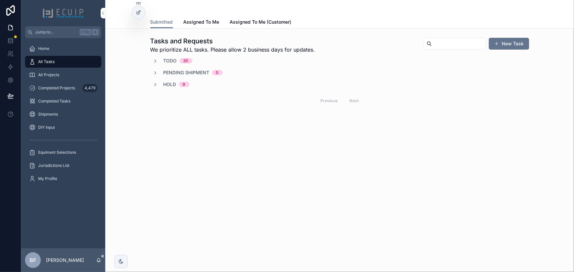
click at [174, 60] on span "Todo" at bounding box center [170, 61] width 13 height 7
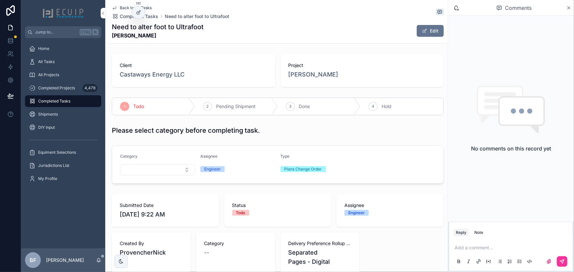
scroll to position [179, 0]
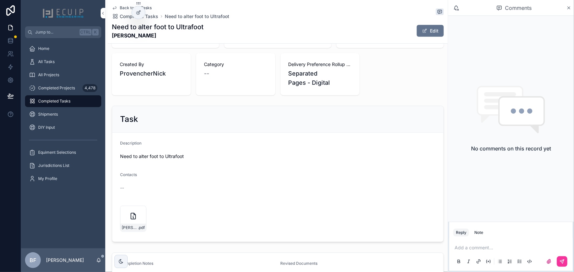
click at [0, 0] on icon "scrollable content" at bounding box center [0, 0] width 0 height 0
drag, startPoint x: 146, startPoint y: 36, endPoint x: 112, endPoint y: 38, distance: 34.3
click at [112, 38] on strong "[PERSON_NAME]" at bounding box center [158, 36] width 92 height 8
copy strong "[PERSON_NAME]"
click at [435, 29] on button "Edit" at bounding box center [430, 31] width 27 height 12
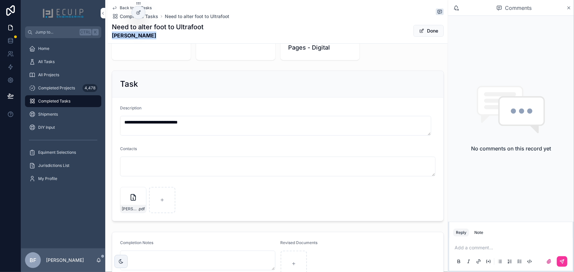
scroll to position [273, 0]
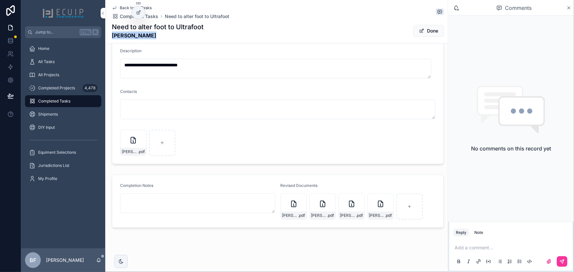
click at [419, 33] on span "scrollable content" at bounding box center [421, 30] width 5 height 5
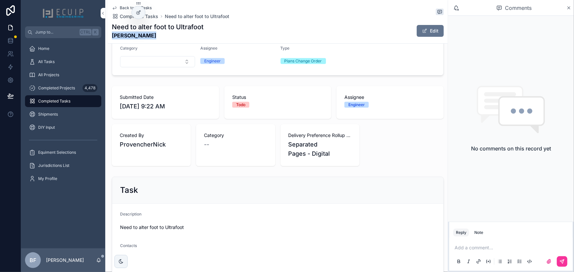
scroll to position [22, 0]
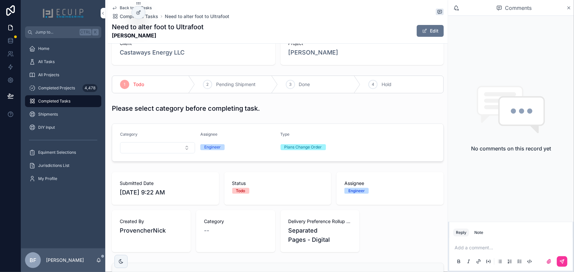
click at [303, 77] on div "3 Done" at bounding box center [319, 84] width 83 height 17
drag, startPoint x: 60, startPoint y: 71, endPoint x: 64, endPoint y: 72, distance: 4.6
click at [60, 71] on div "All Projects" at bounding box center [63, 75] width 68 height 11
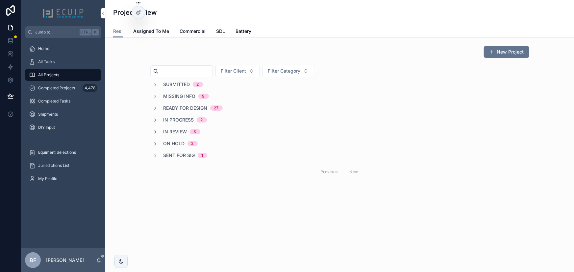
drag, startPoint x: 179, startPoint y: 131, endPoint x: 207, endPoint y: 128, distance: 28.8
click at [180, 131] on span "In Review" at bounding box center [176, 132] width 24 height 7
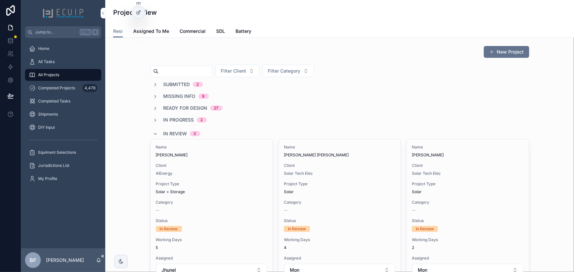
click at [150, 46] on div "New Project" at bounding box center [339, 53] width 379 height 15
click at [195, 103] on div "Submitted 2 Missing Info 9 Ready for Design 27 In Progress 2 In Review 3 Name M…" at bounding box center [339, 213] width 379 height 265
click at [195, 106] on span "Ready for Design" at bounding box center [186, 108] width 44 height 7
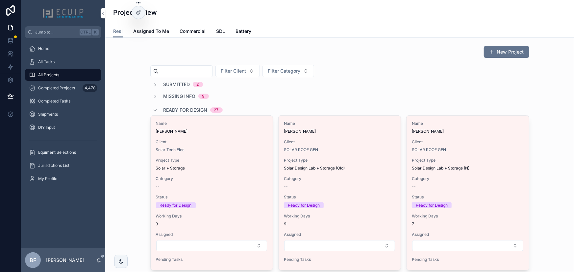
click at [182, 81] on span "Submitted" at bounding box center [177, 84] width 27 height 7
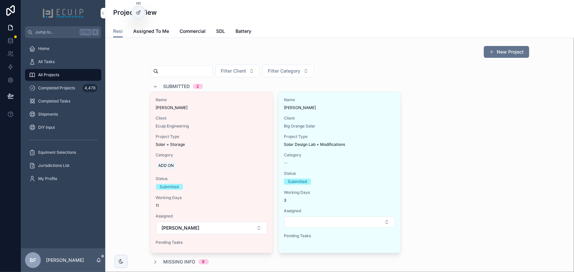
click at [329, 110] on span "BARRY WEINTRAUB" at bounding box center [340, 107] width 112 height 5
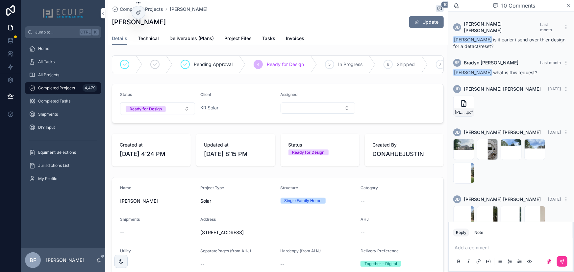
scroll to position [370, 0]
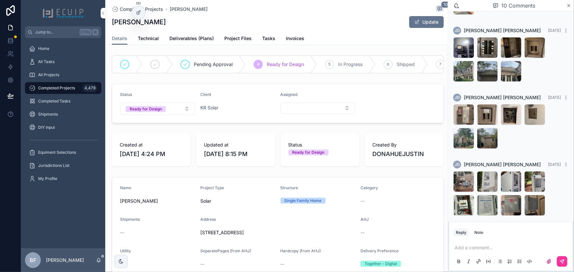
click at [266, 38] on span "Tasks" at bounding box center [268, 38] width 13 height 7
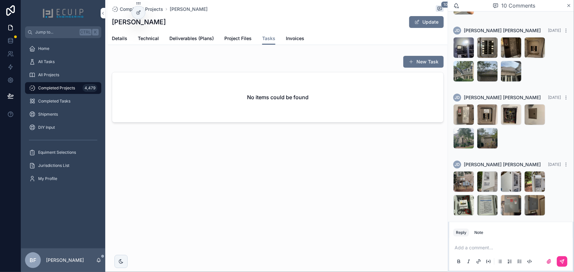
click at [119, 39] on span "Details" at bounding box center [119, 38] width 15 height 7
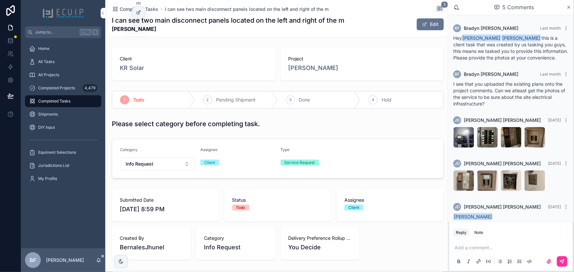
scroll to position [13, 0]
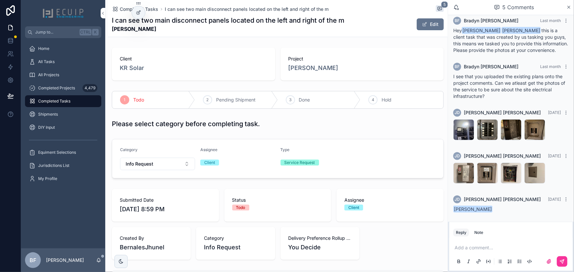
click at [0, 0] on div "panel .jpg" at bounding box center [0, 0] width 0 height 0
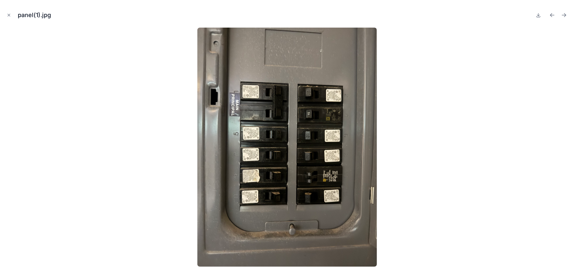
click at [540, 16] on icon at bounding box center [538, 15] width 5 height 5
click at [565, 13] on icon "Next file" at bounding box center [566, 14] width 2 height 2
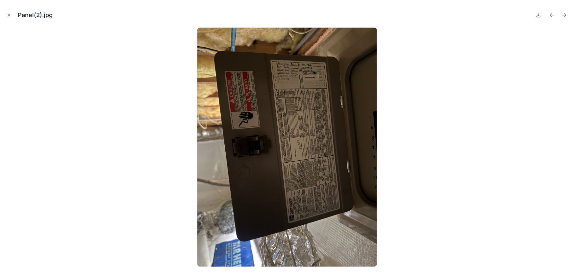
click at [565, 13] on icon "Next file" at bounding box center [566, 14] width 2 height 2
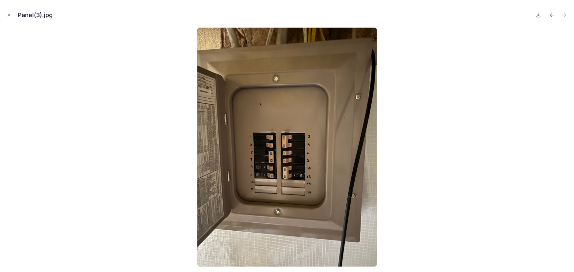
click at [537, 15] on icon at bounding box center [538, 15] width 5 height 5
click at [8, 17] on icon "Close modal" at bounding box center [9, 15] width 5 height 5
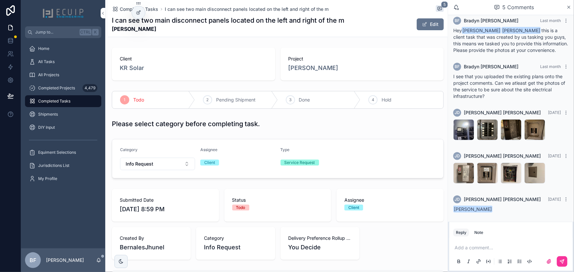
click at [462, 172] on div "Second-Panel-2 .jpg" at bounding box center [463, 173] width 21 height 21
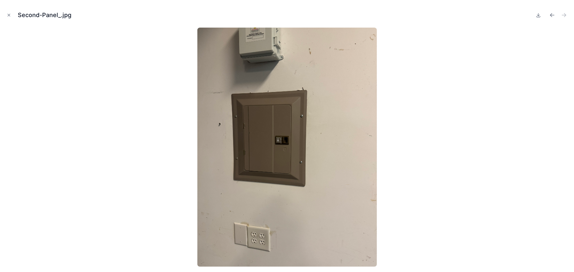
click at [9, 15] on icon "Close modal" at bounding box center [9, 15] width 2 height 2
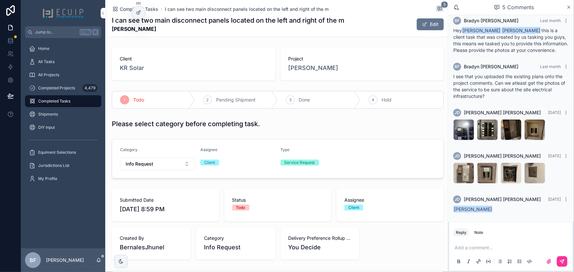
click at [302, 64] on span "Steven Thomas" at bounding box center [314, 67] width 50 height 9
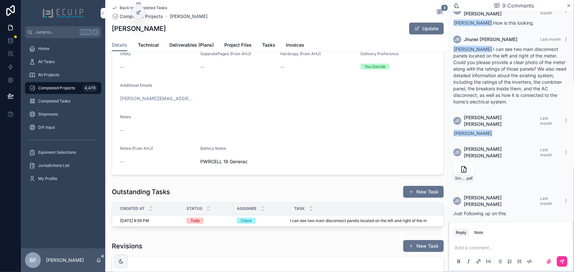
scroll to position [239, 0]
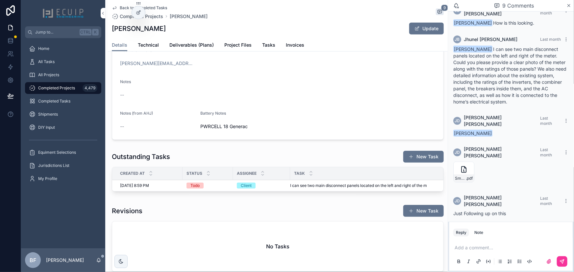
click at [265, 45] on span "Tasks" at bounding box center [268, 45] width 13 height 7
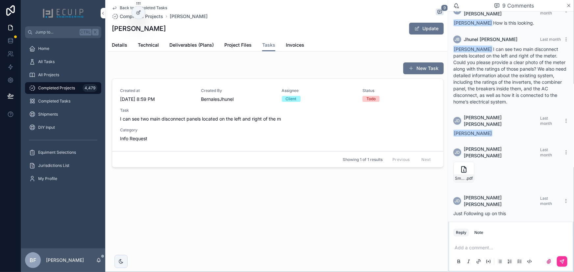
click at [233, 42] on span "Project Files" at bounding box center [237, 45] width 27 height 7
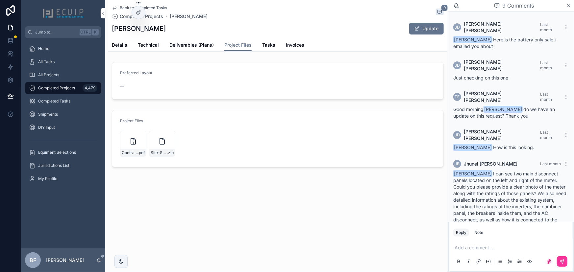
scroll to position [125, 0]
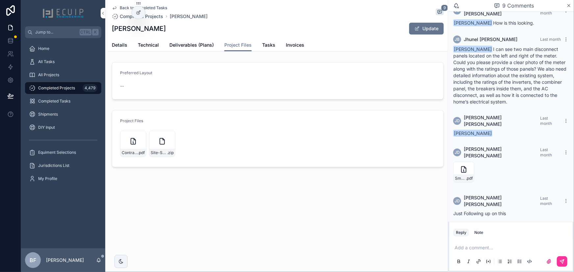
click at [0, 0] on icon "scrollable content" at bounding box center [0, 0] width 0 height 0
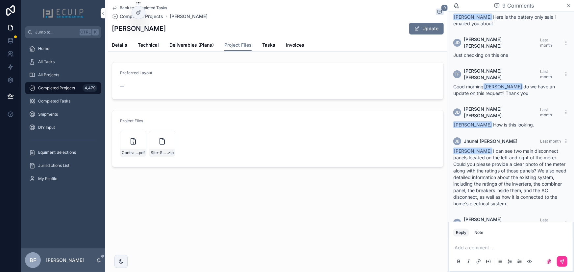
scroll to position [0, 0]
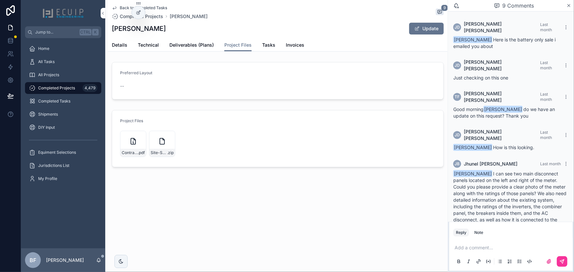
click at [126, 43] on span "Details" at bounding box center [119, 45] width 15 height 7
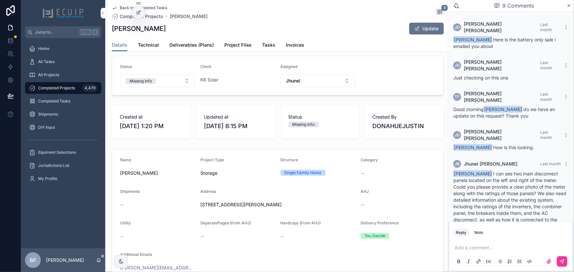
scroll to position [30, 0]
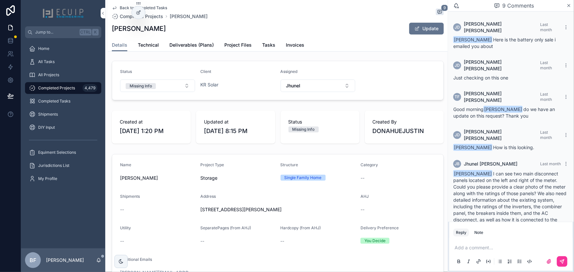
click at [412, 33] on button "Update" at bounding box center [426, 29] width 35 height 12
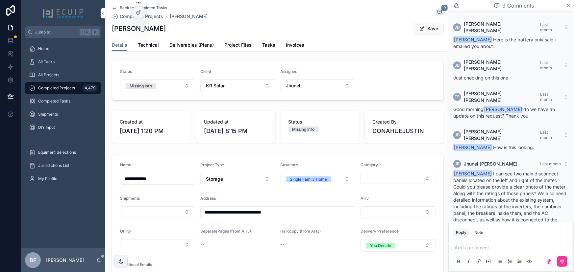
click at [392, 170] on div "Category" at bounding box center [398, 167] width 75 height 8
click at [392, 182] on button "Select Button" at bounding box center [398, 178] width 75 height 11
click at [375, 228] on div "ADD ON" at bounding box center [394, 229] width 91 height 11
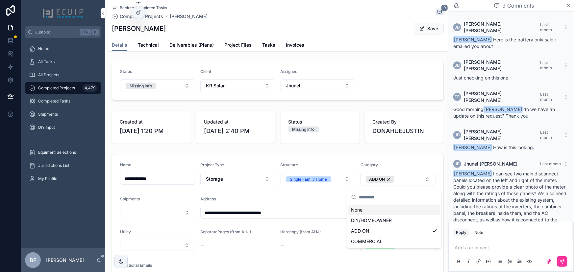
click at [418, 33] on button "Save" at bounding box center [429, 29] width 30 height 12
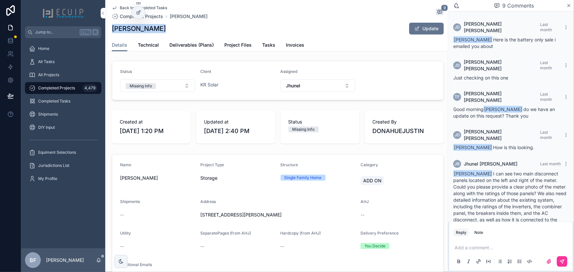
drag, startPoint x: 165, startPoint y: 30, endPoint x: 112, endPoint y: 33, distance: 53.4
click at [112, 33] on div "Steven Thomas Update" at bounding box center [278, 28] width 332 height 13
copy h1 "Steven Thomas"
click at [241, 77] on div "Client" at bounding box center [237, 73] width 75 height 8
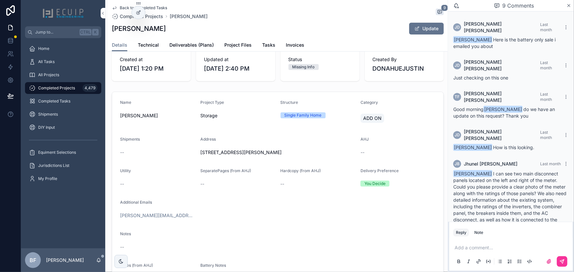
scroll to position [149, 0]
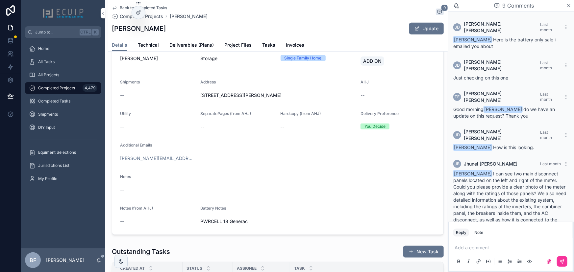
click at [143, 46] on span "Technical" at bounding box center [148, 45] width 21 height 7
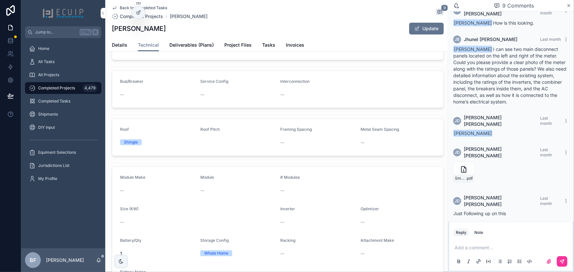
scroll to position [110, 0]
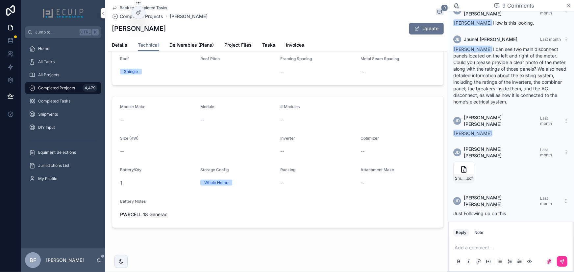
click at [265, 44] on span "Tasks" at bounding box center [268, 45] width 13 height 7
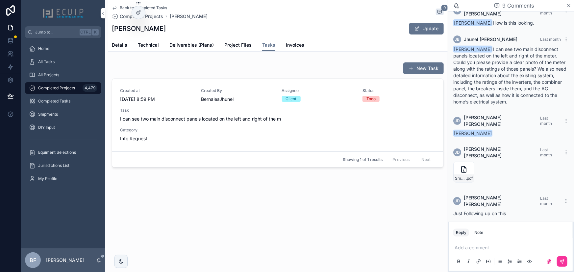
click at [240, 45] on span "Project Files" at bounding box center [237, 45] width 27 height 7
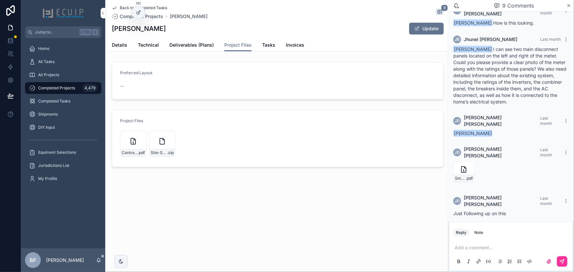
click at [114, 54] on div "Back to Completed Tasks Completed Projects Steven Thomas 9 Steven Thomas Update…" at bounding box center [278, 106] width 340 height 212
click at [122, 48] on span "Details" at bounding box center [119, 45] width 15 height 7
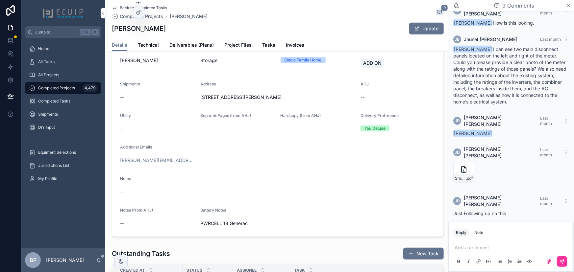
scroll to position [149, 0]
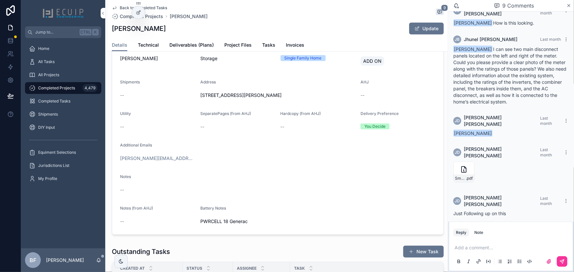
click at [146, 41] on link "Technical" at bounding box center [148, 45] width 21 height 13
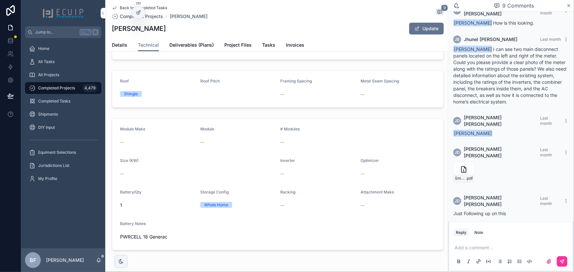
scroll to position [89, 0]
click at [125, 44] on span "Details" at bounding box center [119, 45] width 15 height 7
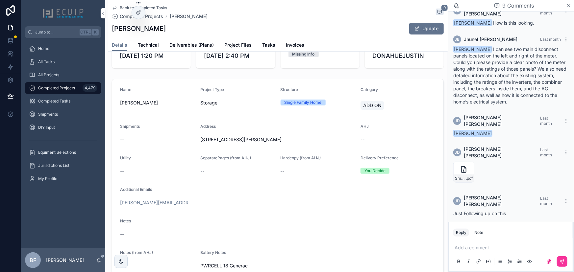
scroll to position [149, 0]
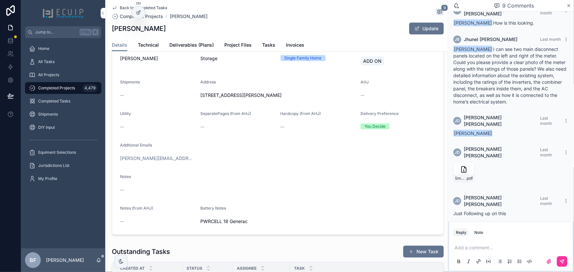
click at [148, 45] on span "Technical" at bounding box center [148, 45] width 21 height 7
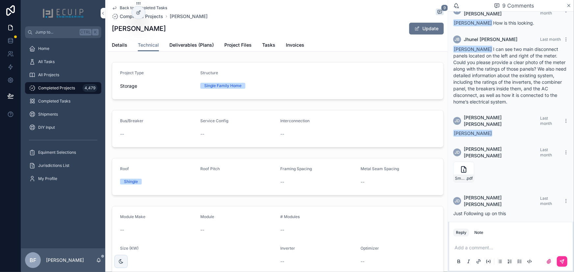
click at [127, 45] on div "Details Technical Deliverables (Plans) Project Files Tasks Invoices" at bounding box center [278, 45] width 332 height 13
click at [123, 45] on span "Details" at bounding box center [119, 45] width 15 height 7
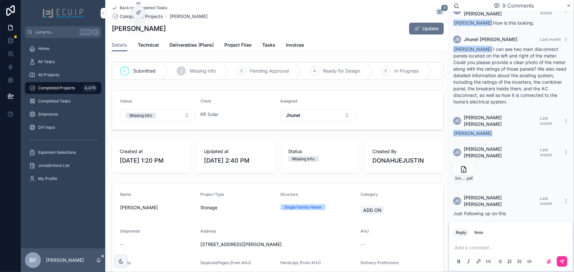
click at [59, 76] on div "All Projects" at bounding box center [63, 75] width 68 height 11
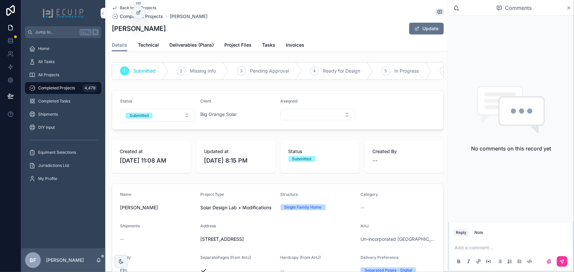
click at [70, 75] on div "All Projects" at bounding box center [63, 75] width 68 height 11
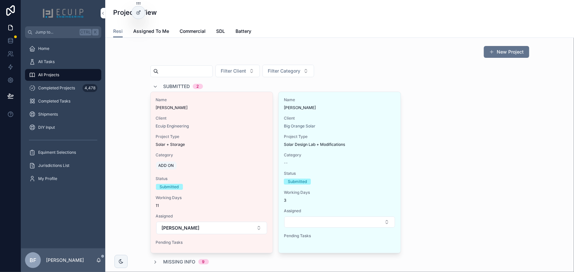
click at [177, 86] on span "Submitted" at bounding box center [177, 86] width 27 height 7
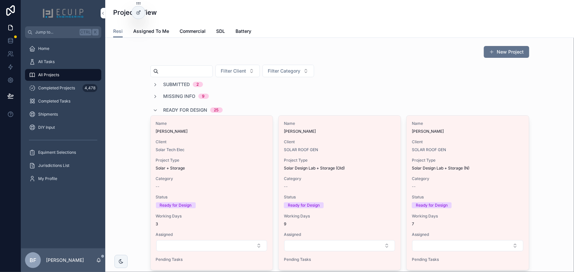
click at [178, 108] on span "Ready for Design" at bounding box center [186, 110] width 44 height 7
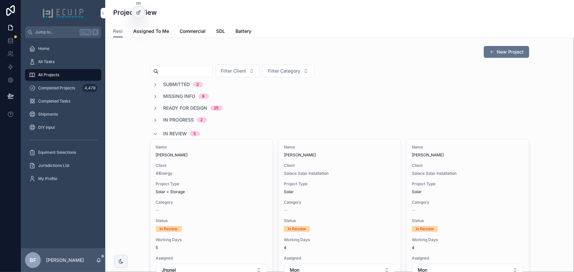
click at [177, 132] on span "In Review" at bounding box center [176, 134] width 24 height 7
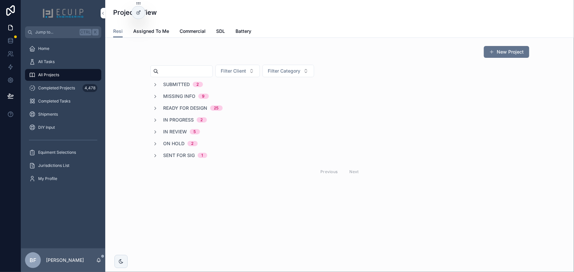
click at [181, 132] on span "In Review" at bounding box center [176, 132] width 24 height 7
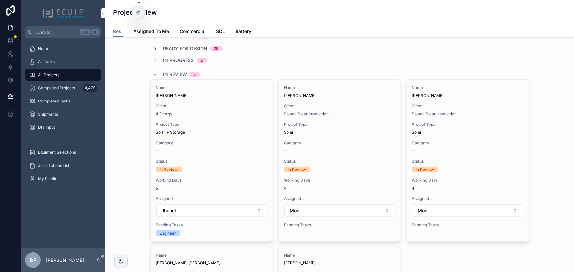
scroll to position [179, 0]
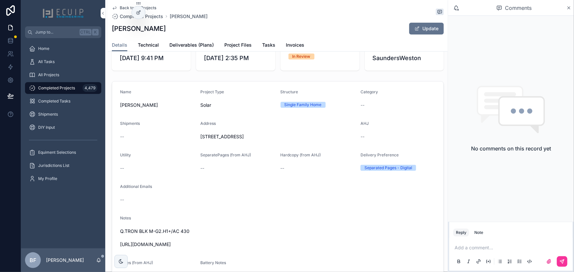
scroll to position [119, 0]
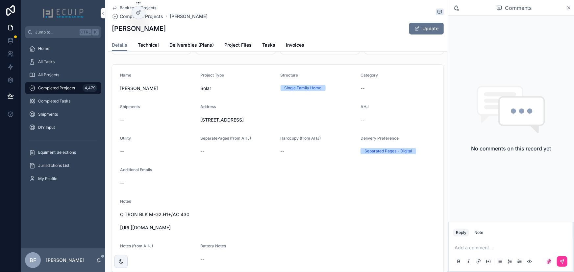
click at [379, 172] on form "Name [PERSON_NAME] Project Type Solar Structure Single Family Home Category -- …" at bounding box center [277, 169] width 331 height 208
